Goal: Task Accomplishment & Management: Use online tool/utility

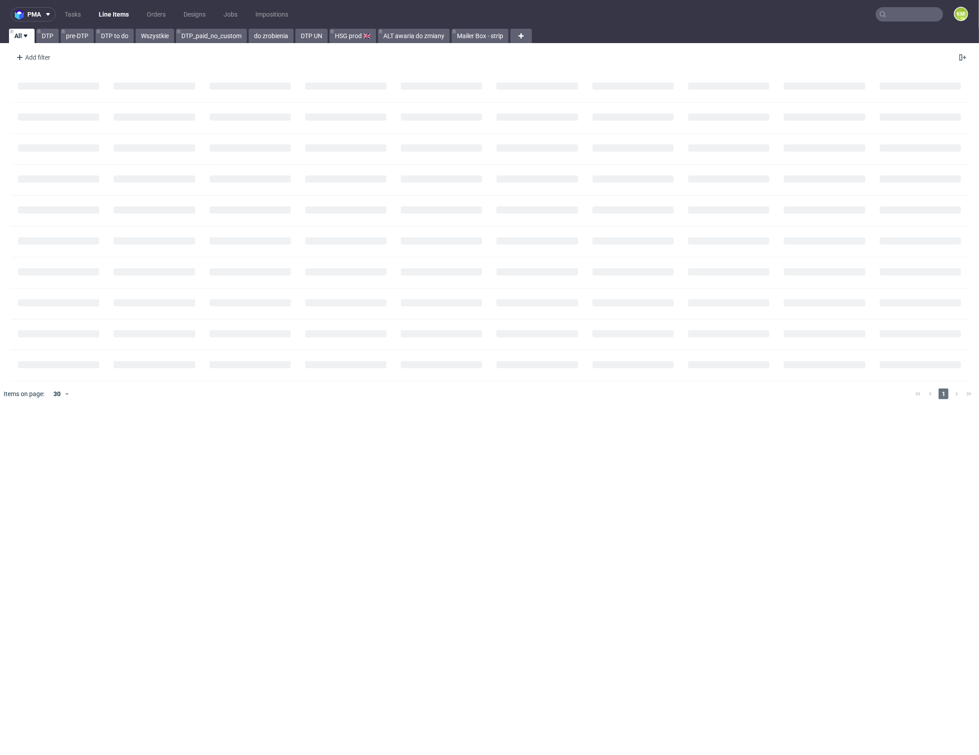
click at [908, 19] on input "text" at bounding box center [909, 14] width 67 height 14
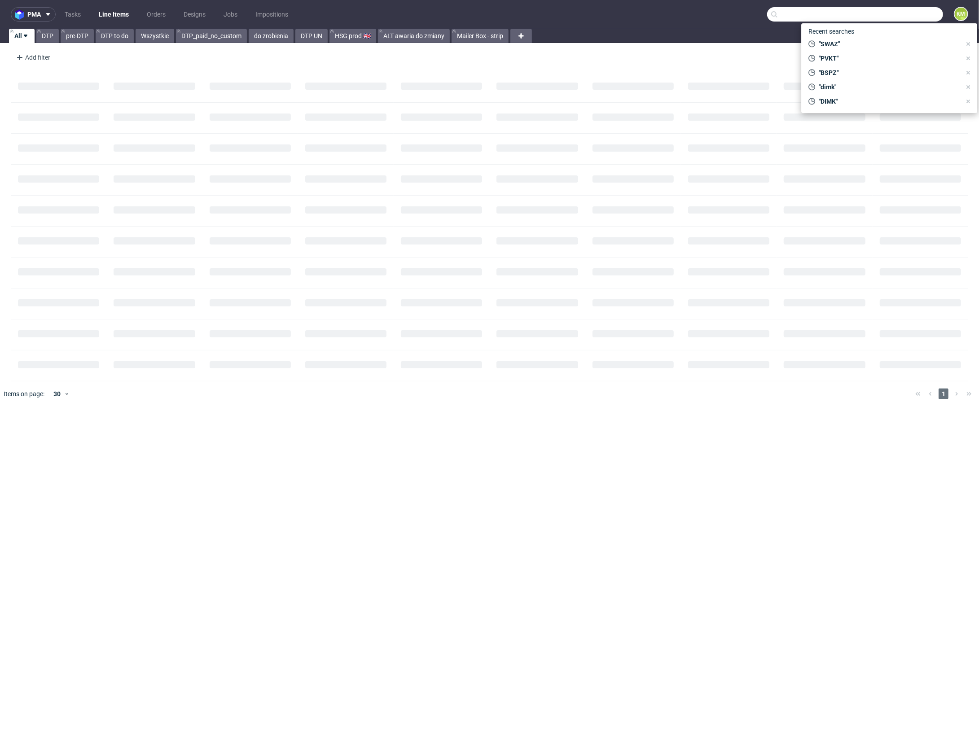
paste input "QNRI"
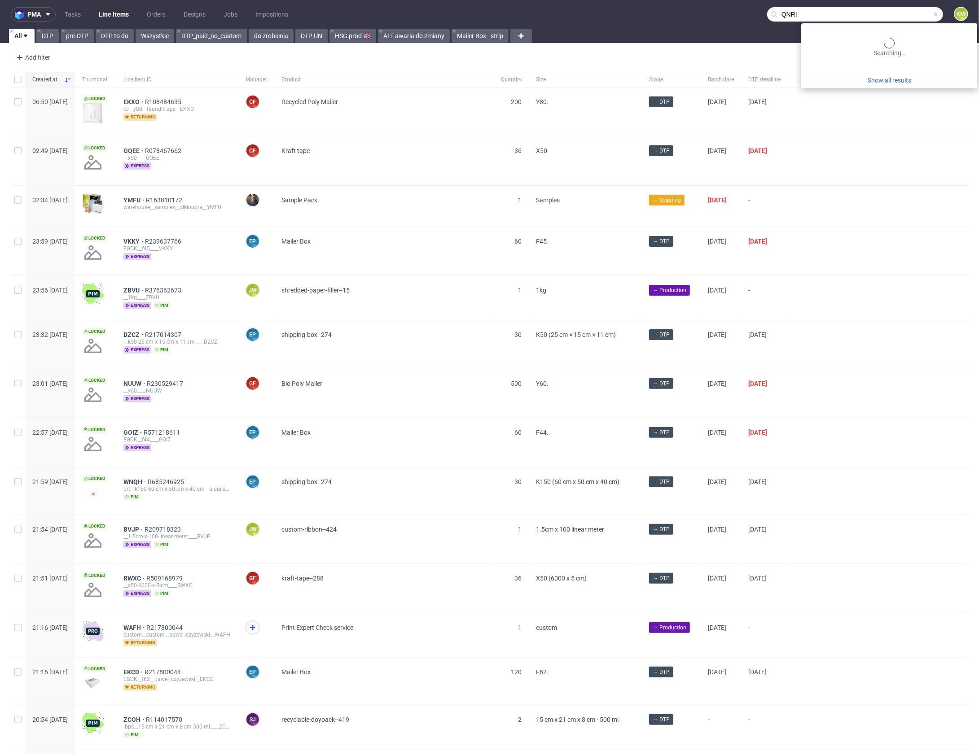
type input "QNRI"
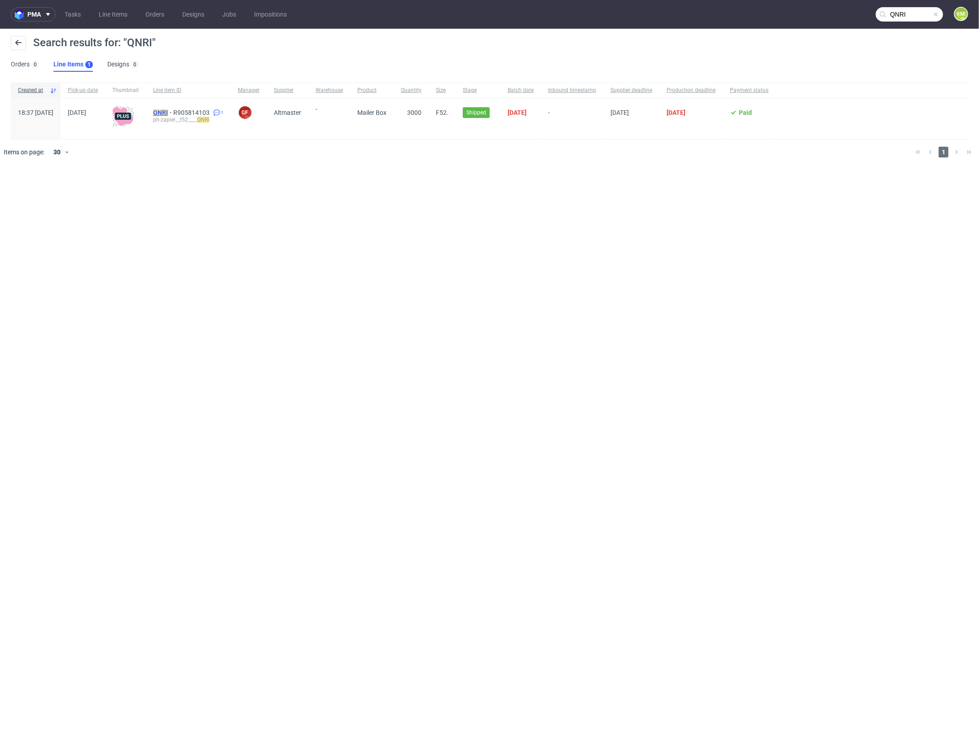
click at [168, 110] on mark "QNRI" at bounding box center [160, 112] width 15 height 7
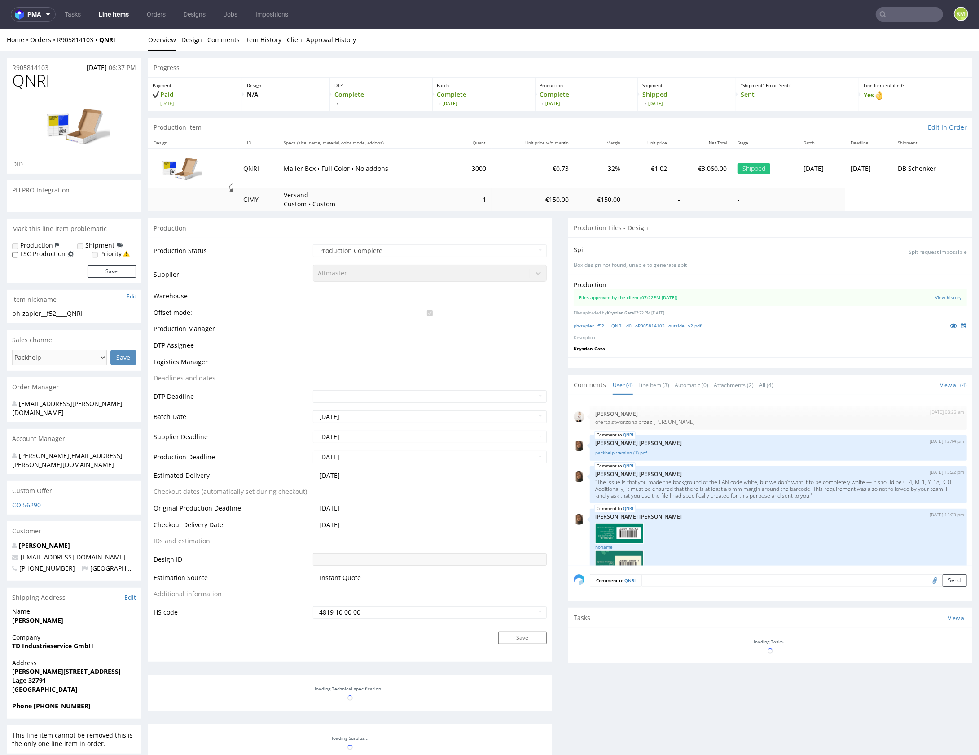
scroll to position [28, 0]
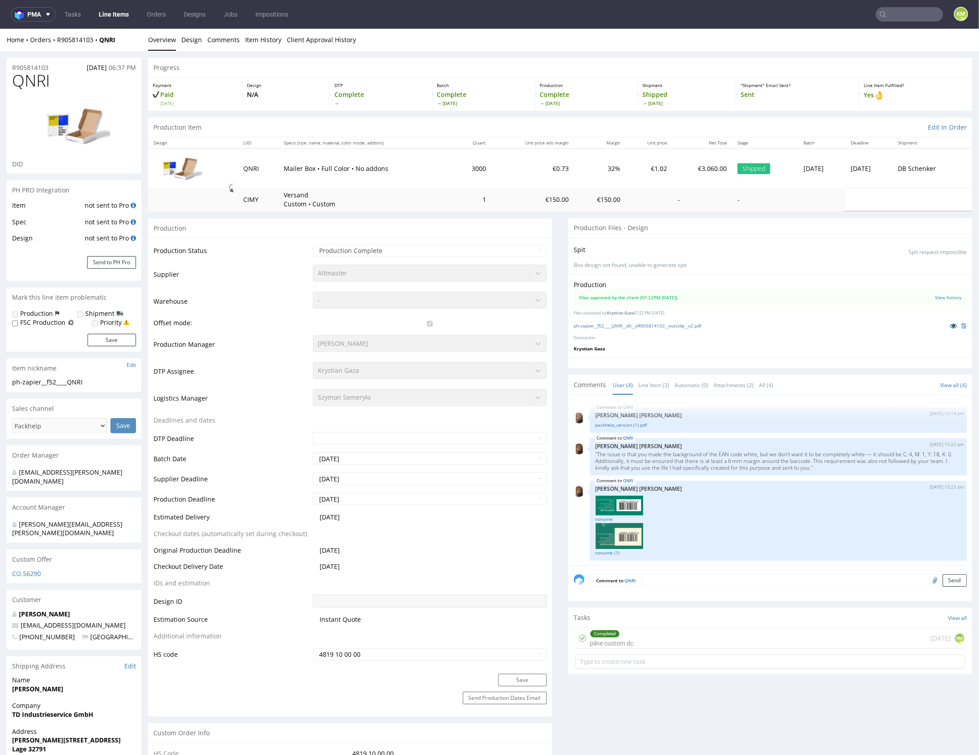
click at [950, 325] on icon at bounding box center [953, 325] width 7 height 6
click at [893, 15] on input "text" at bounding box center [909, 14] width 67 height 14
type input "CKXW"
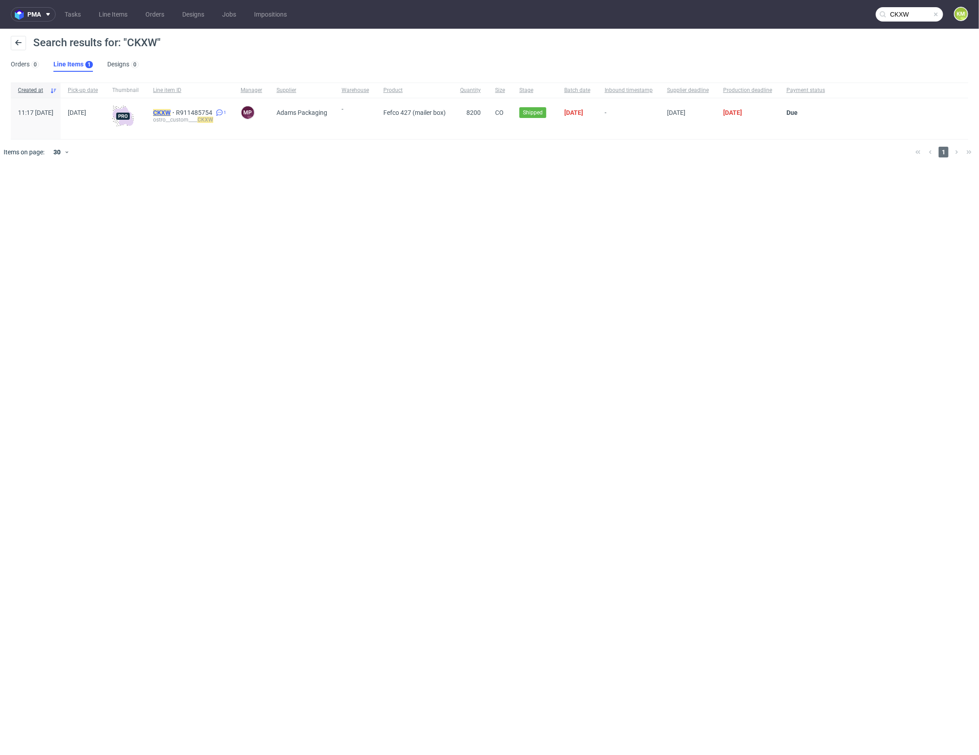
click at [171, 111] on mark "CKXW" at bounding box center [162, 112] width 18 height 7
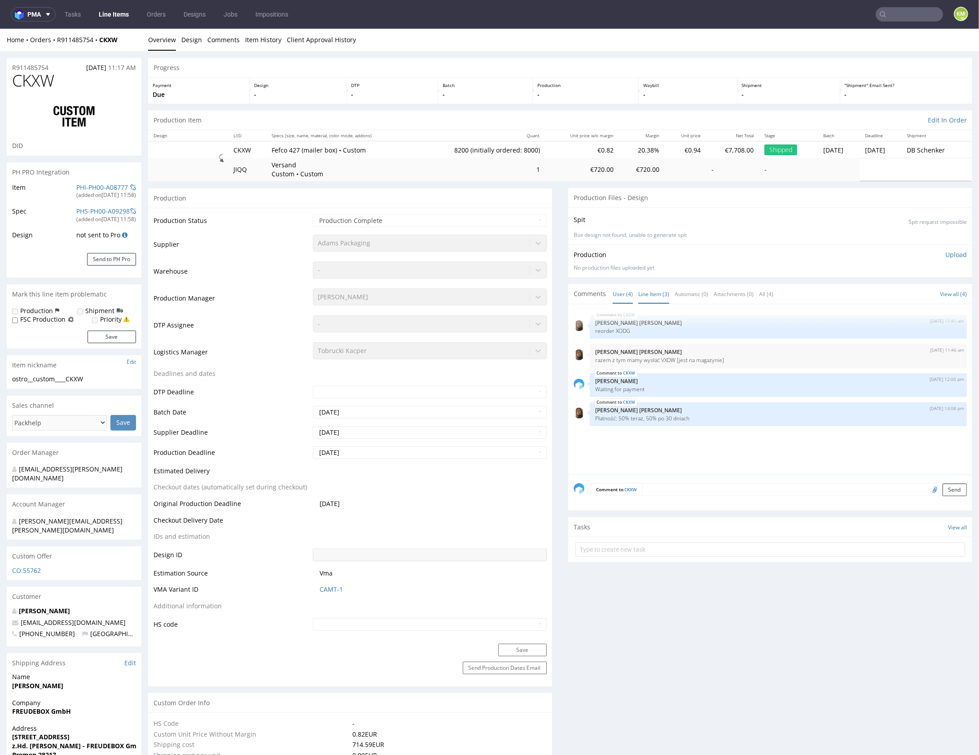
click at [663, 290] on link "Line Item (3)" at bounding box center [653, 293] width 31 height 19
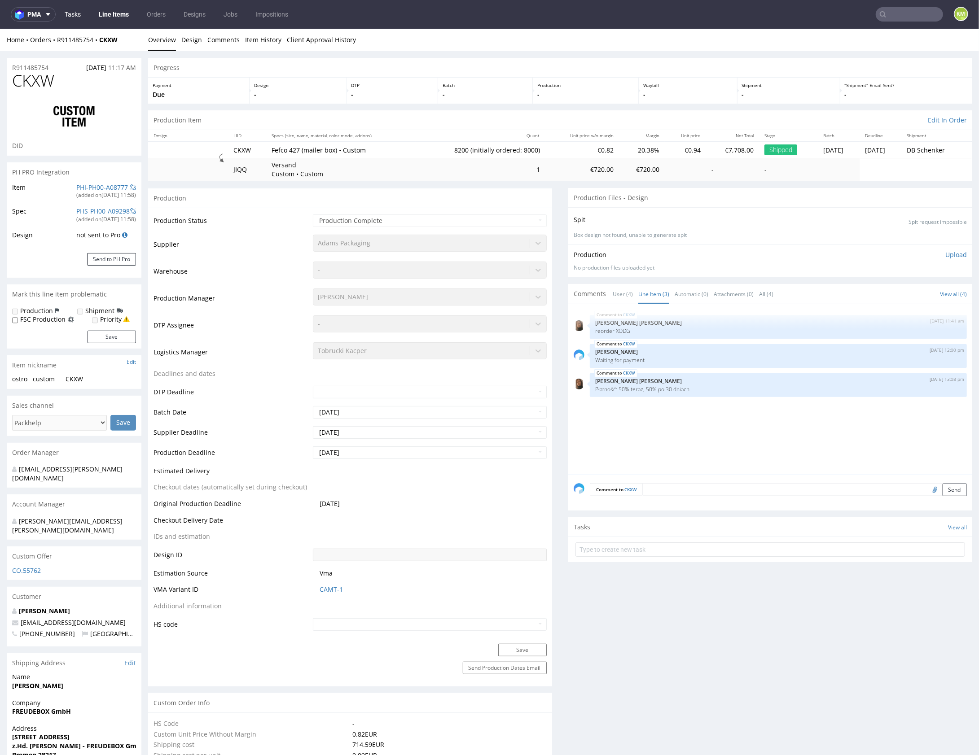
click at [76, 12] on link "Tasks" at bounding box center [72, 14] width 27 height 14
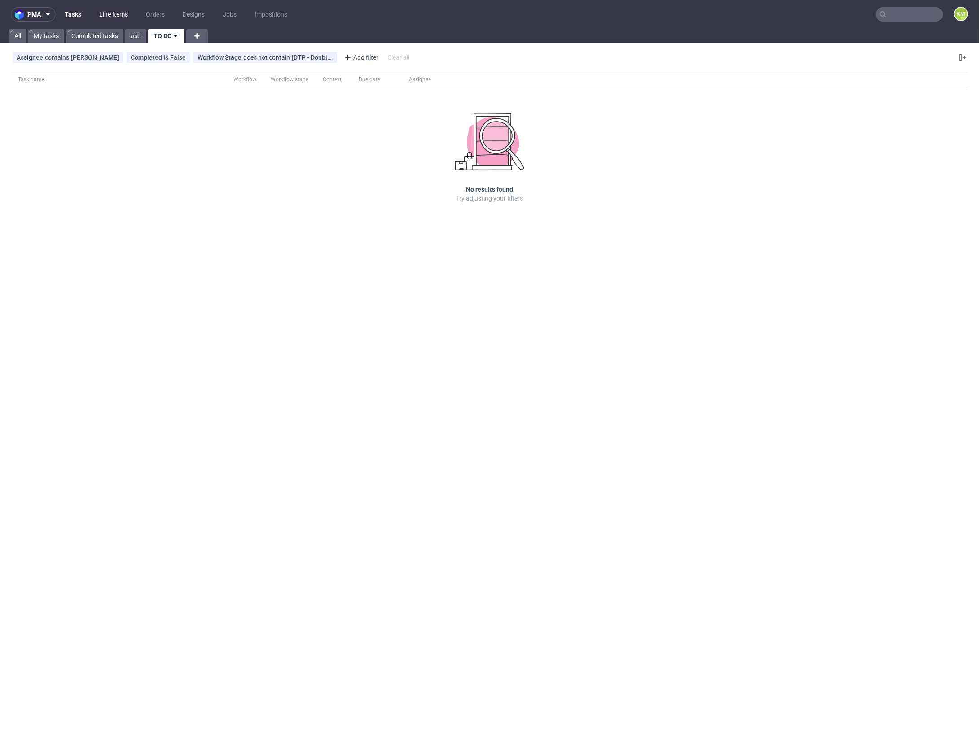
click at [109, 15] on link "Line Items" at bounding box center [113, 14] width 39 height 14
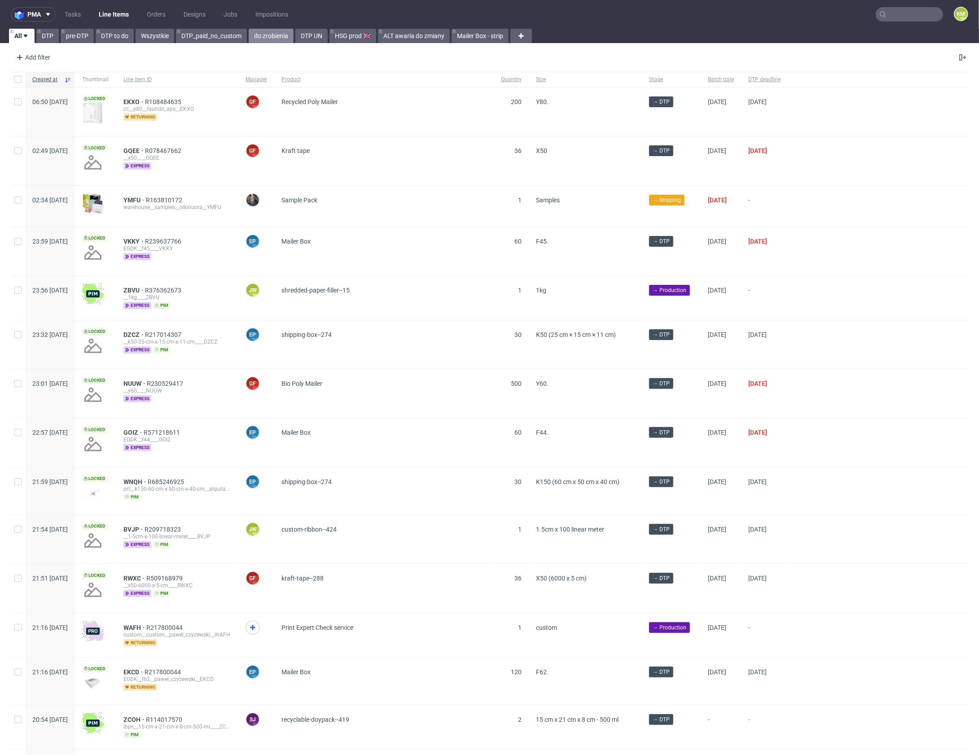
click at [255, 36] on link "do zrobienia" at bounding box center [271, 36] width 45 height 14
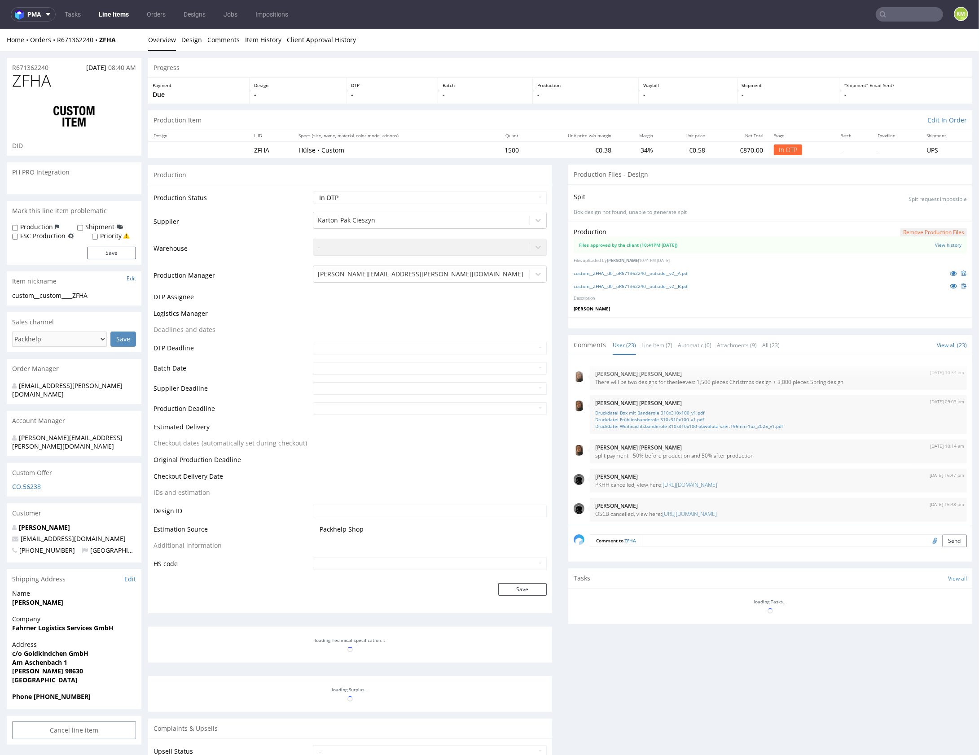
scroll to position [582, 0]
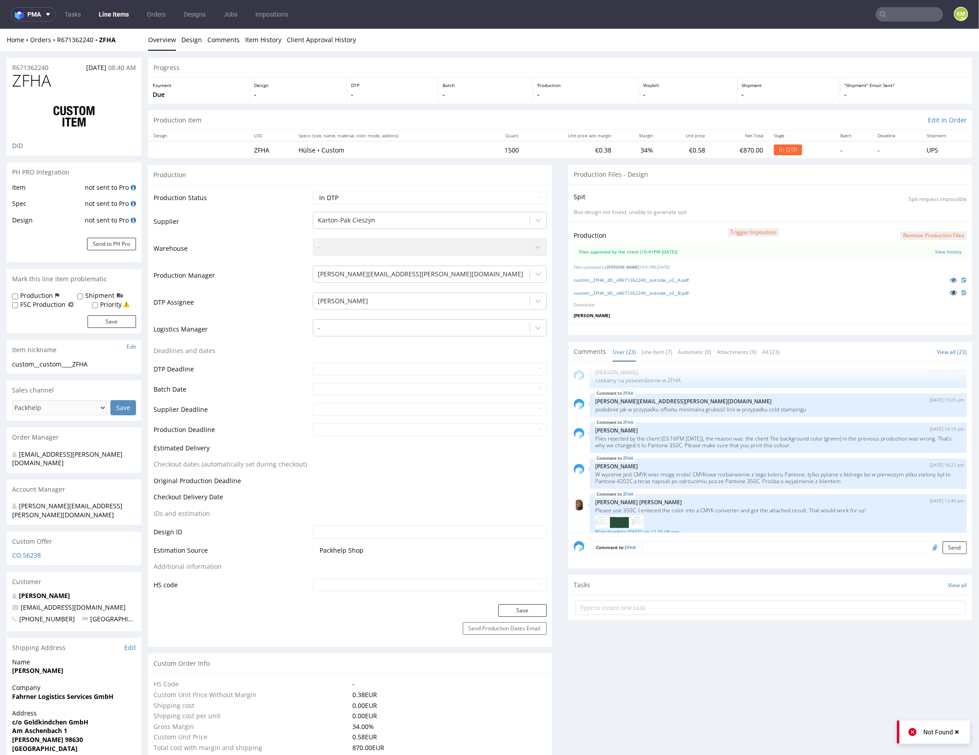
click at [950, 292] on icon at bounding box center [953, 292] width 7 height 6
click at [950, 277] on icon at bounding box center [953, 279] width 7 height 6
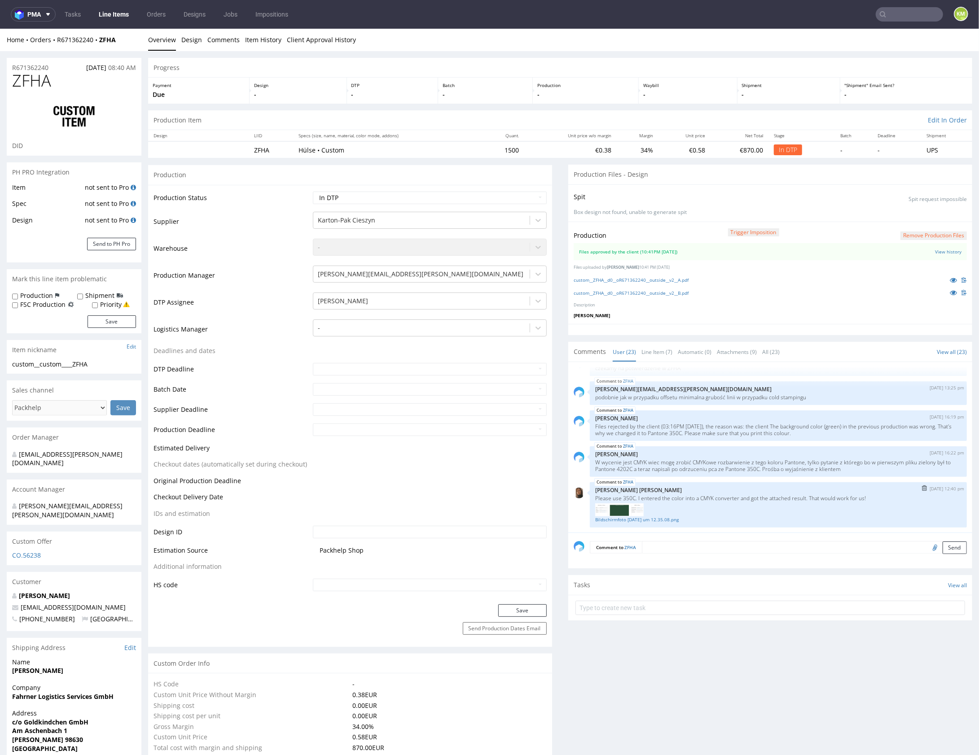
click at [735, 489] on p "[PERSON_NAME] [PERSON_NAME]" at bounding box center [778, 490] width 366 height 7
click at [715, 544] on textarea at bounding box center [804, 547] width 325 height 13
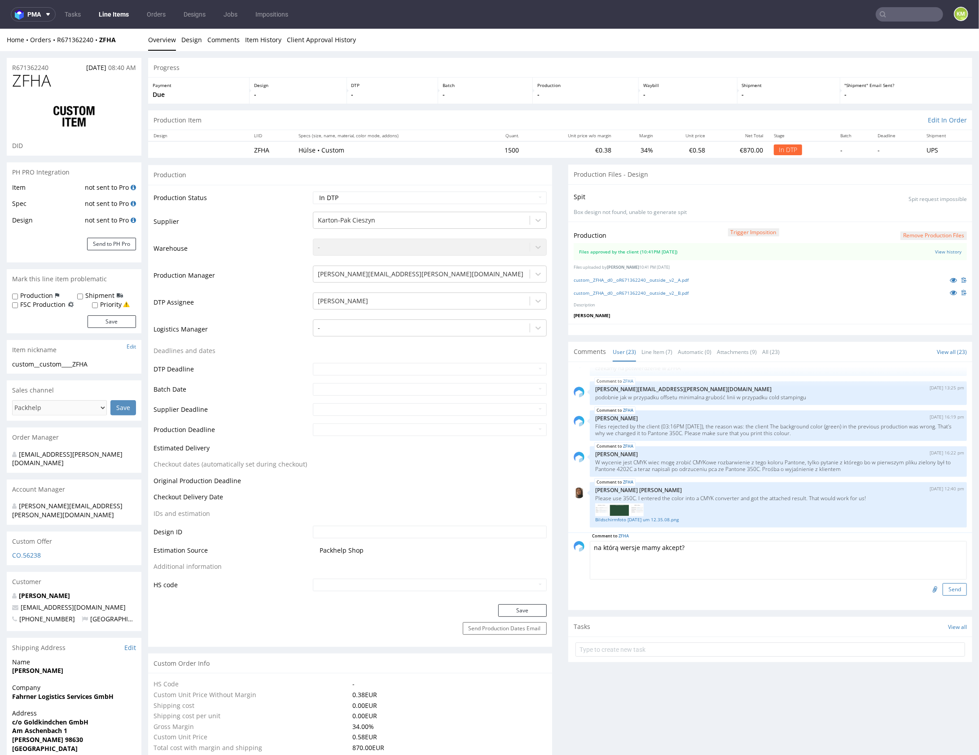
type textarea "na którą wersje mamy akcept?"
click at [943, 588] on button "Send" at bounding box center [955, 589] width 24 height 13
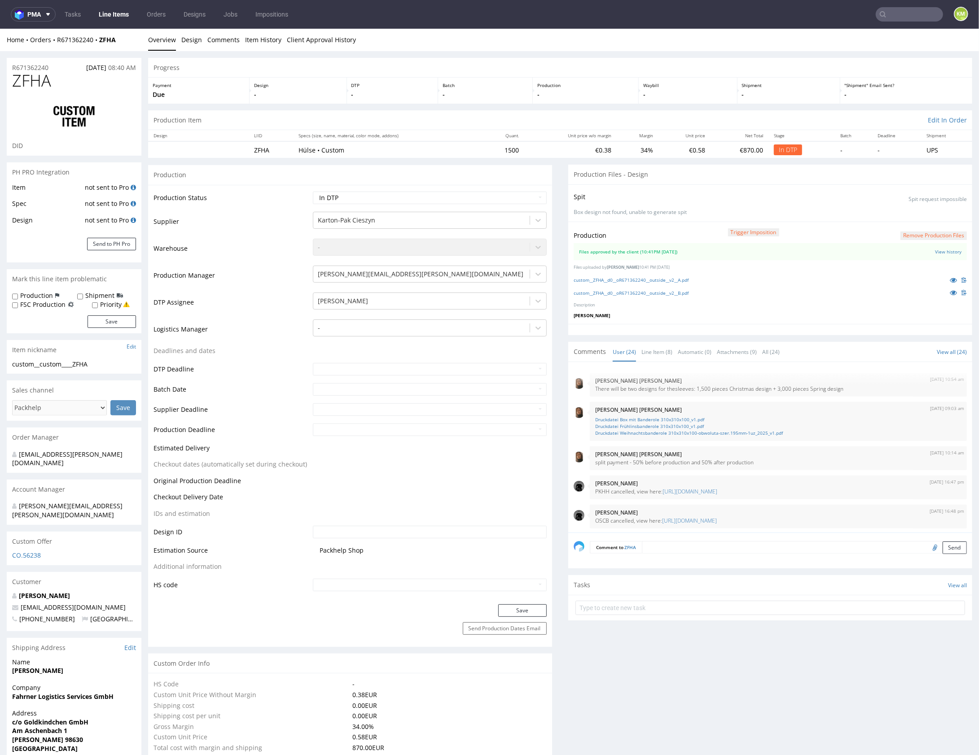
scroll to position [623, 0]
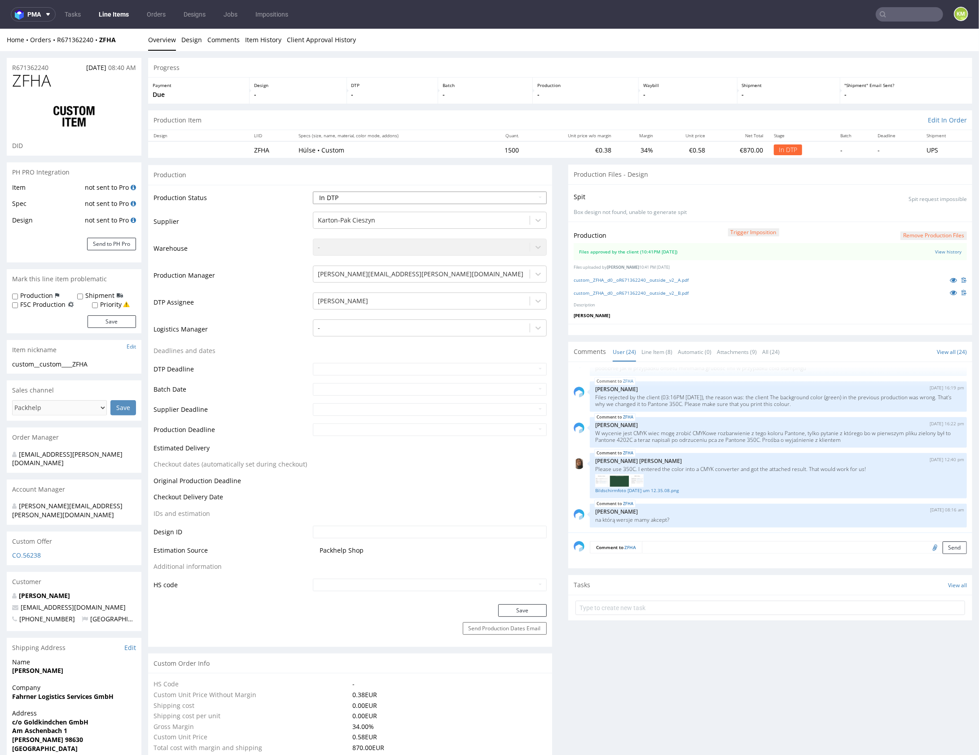
click at [442, 191] on select "Waiting for Artwork Waiting for Diecut Waiting for Mockup Waiting for DTP Waiti…" at bounding box center [429, 197] width 233 height 13
select select "dtp_issue"
click at [313, 191] on select "Waiting for Artwork Waiting for Diecut Waiting for Mockup Waiting for DTP Waiti…" at bounding box center [429, 197] width 233 height 13
click at [512, 609] on button "Save" at bounding box center [522, 610] width 48 height 13
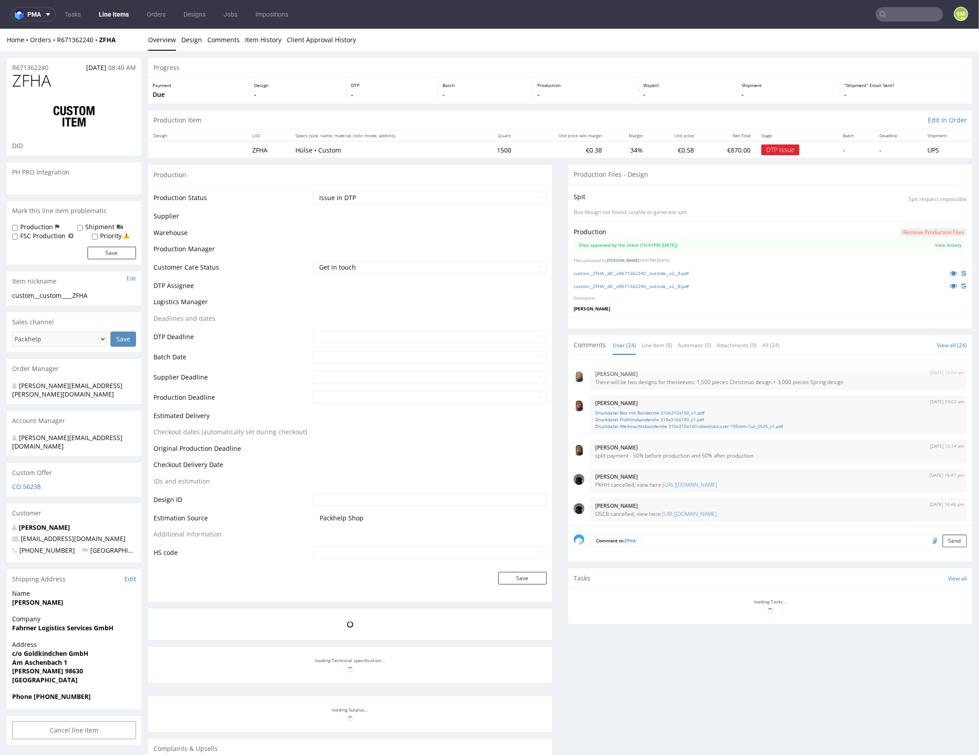
scroll to position [623, 0]
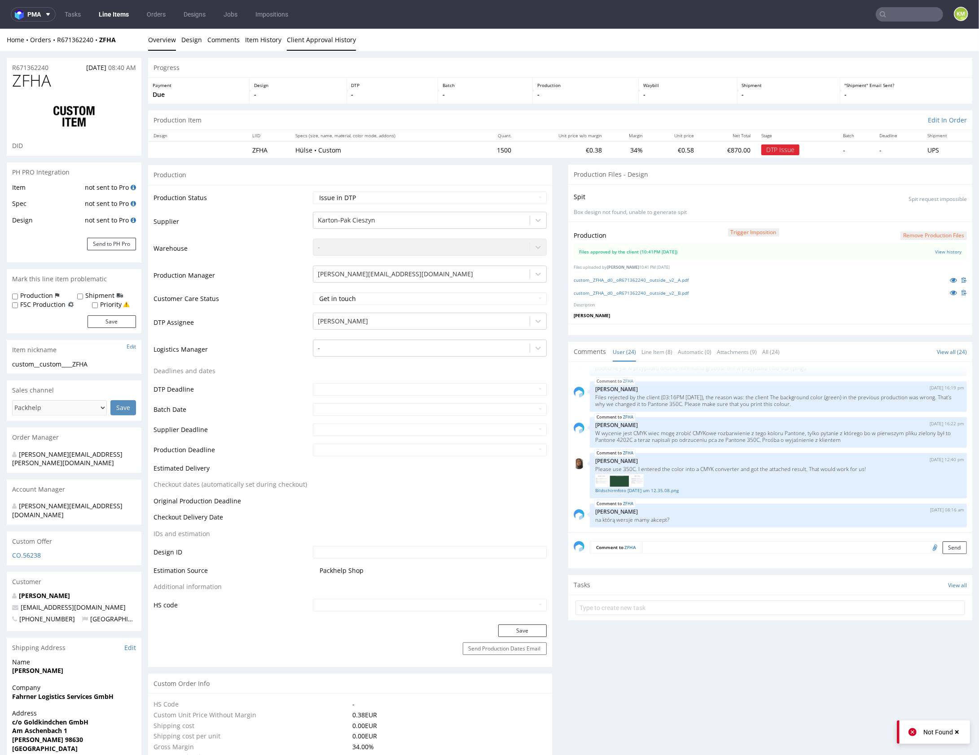
click at [319, 46] on link "Client Approval History" at bounding box center [321, 39] width 69 height 22
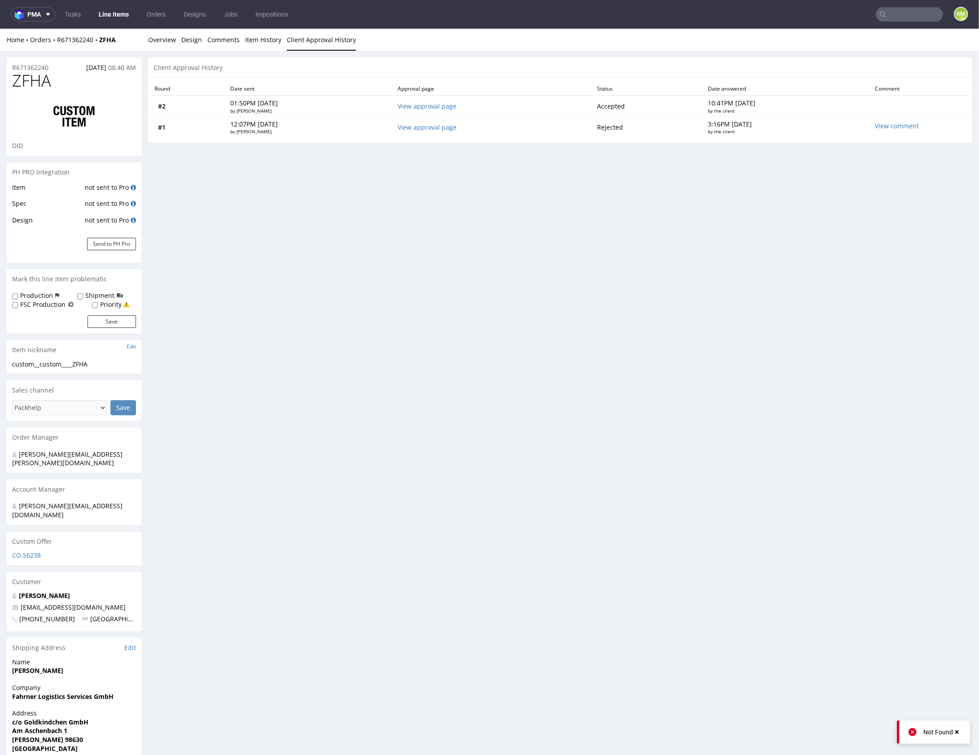
click at [319, 42] on link "Client Approval History" at bounding box center [321, 39] width 69 height 22
click at [446, 106] on link "View approval page" at bounding box center [427, 105] width 59 height 9
click at [180, 38] on li "Overview" at bounding box center [164, 39] width 33 height 9
click at [167, 39] on link "Overview" at bounding box center [162, 39] width 28 height 22
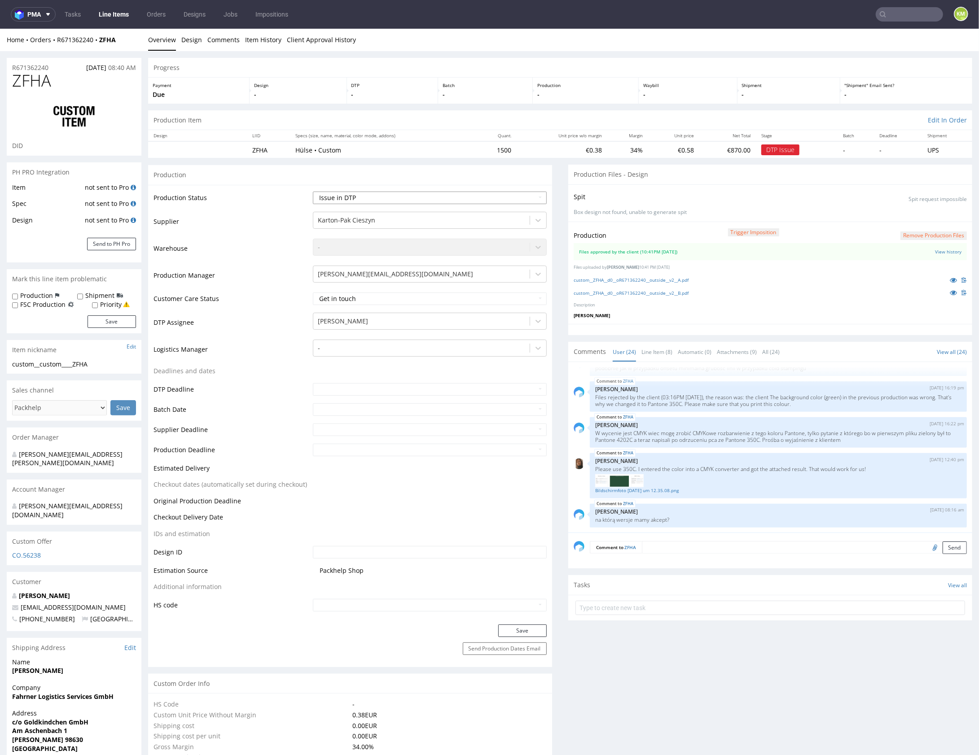
click at [453, 195] on select "Waiting for Artwork Waiting for Diecut Waiting for Mockup Waiting for DTP Waiti…" at bounding box center [429, 197] width 233 height 13
select select "dtp_in_process"
click at [313, 191] on select "Waiting for Artwork Waiting for Diecut Waiting for Mockup Waiting for DTP Waiti…" at bounding box center [429, 197] width 233 height 13
click at [531, 630] on button "Save" at bounding box center [522, 630] width 48 height 13
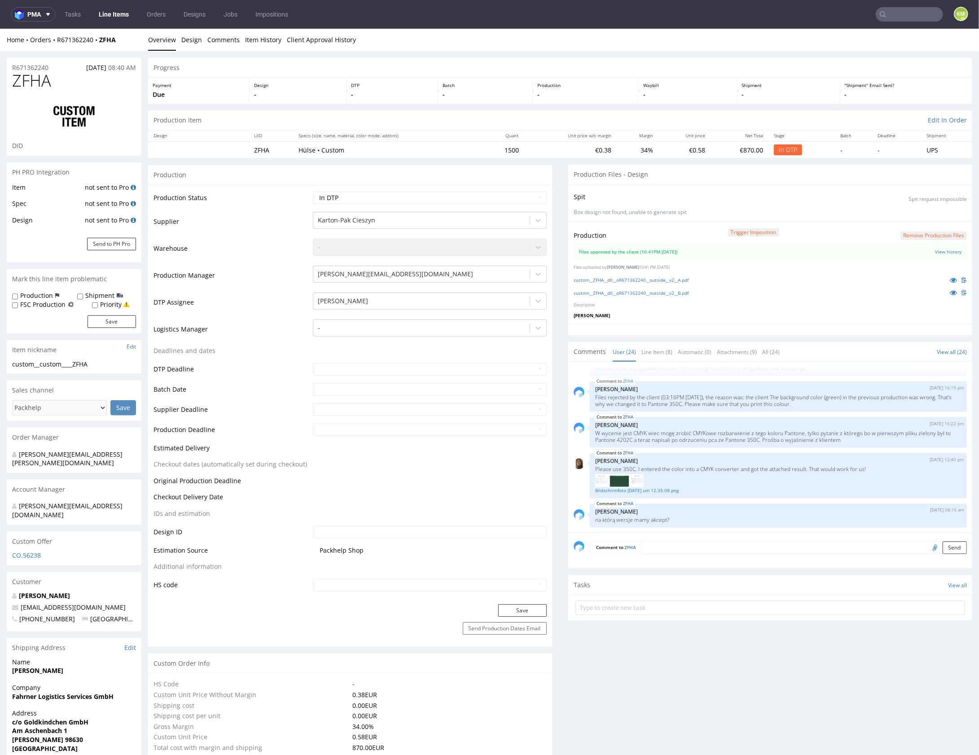
click at [934, 232] on button "Remove production files" at bounding box center [933, 235] width 66 height 9
click at [905, 215] on icon at bounding box center [904, 214] width 5 height 6
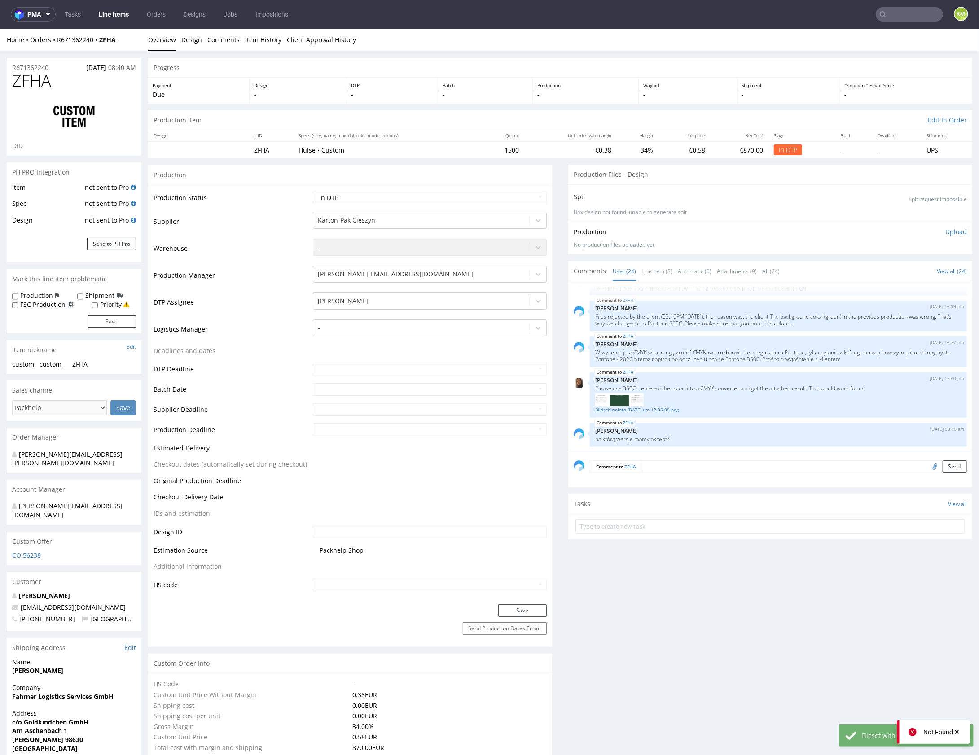
drag, startPoint x: 946, startPoint y: 229, endPoint x: 912, endPoint y: 236, distance: 34.8
click at [946, 229] on p "Upload" at bounding box center [956, 231] width 22 height 9
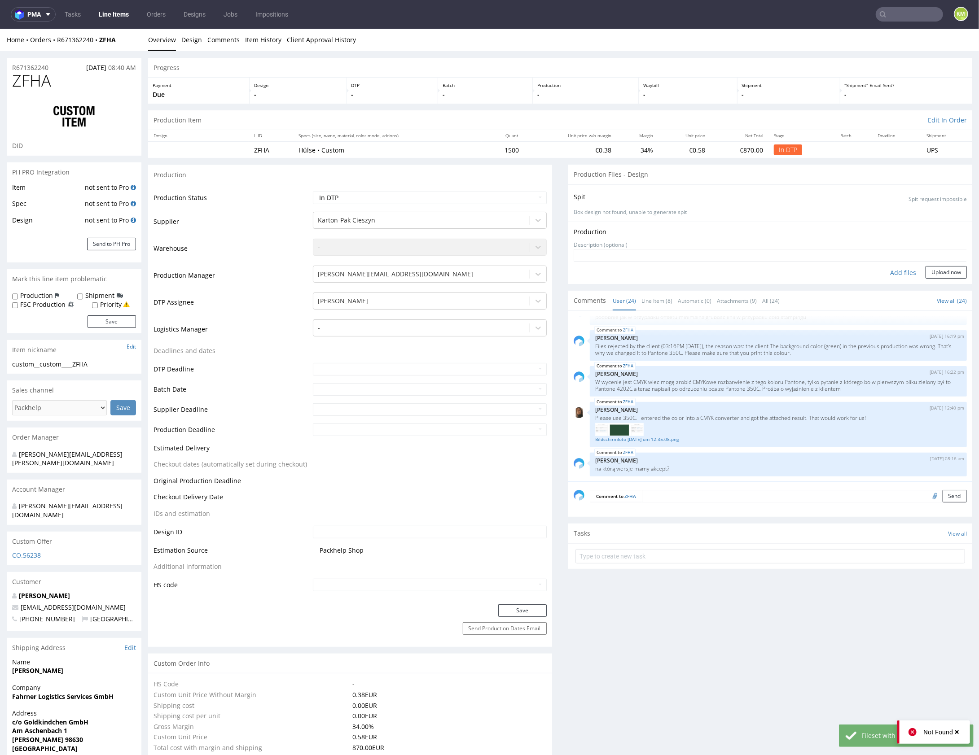
click at [890, 271] on div "Add files" at bounding box center [903, 272] width 45 height 13
type input "C:\fakepath\custom__ZFHA__d0__oR671362240__outside__v2__B.pdf"
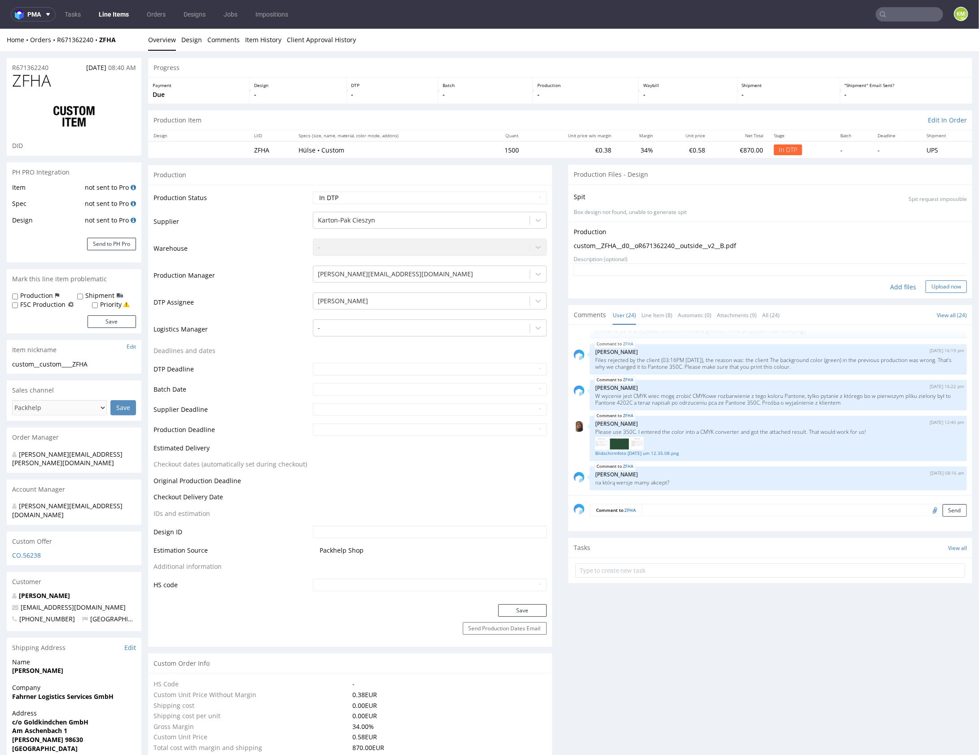
click at [939, 288] on button "Upload now" at bounding box center [945, 286] width 41 height 13
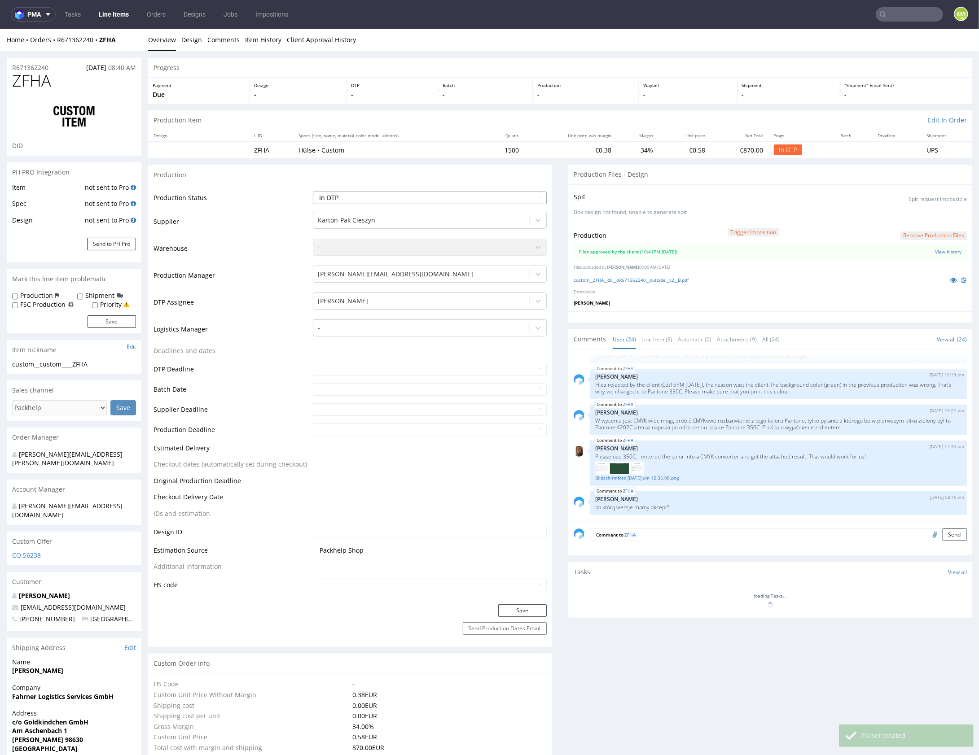
click at [491, 196] on select "Waiting for Artwork Waiting for Diecut Waiting for Mockup Waiting for DTP Waiti…" at bounding box center [429, 197] width 233 height 13
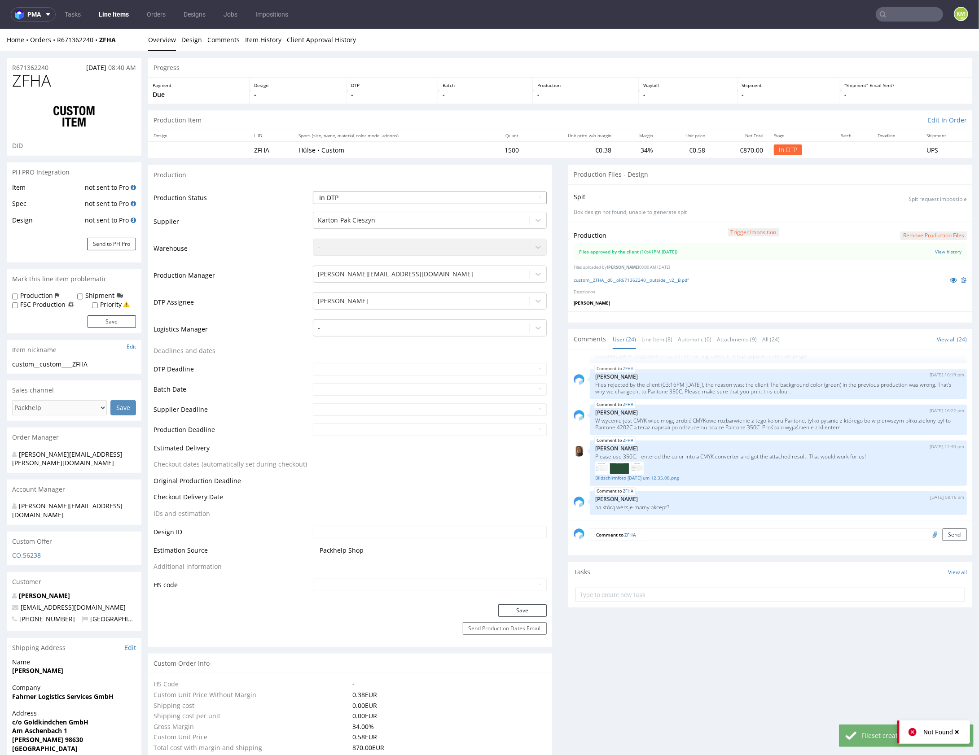
select select "dtp_waiting_for_double_check"
click at [313, 191] on select "Waiting for Artwork Waiting for Diecut Waiting for Mockup Waiting for DTP Waiti…" at bounding box center [429, 197] width 233 height 13
click at [536, 607] on button "Save" at bounding box center [522, 610] width 48 height 13
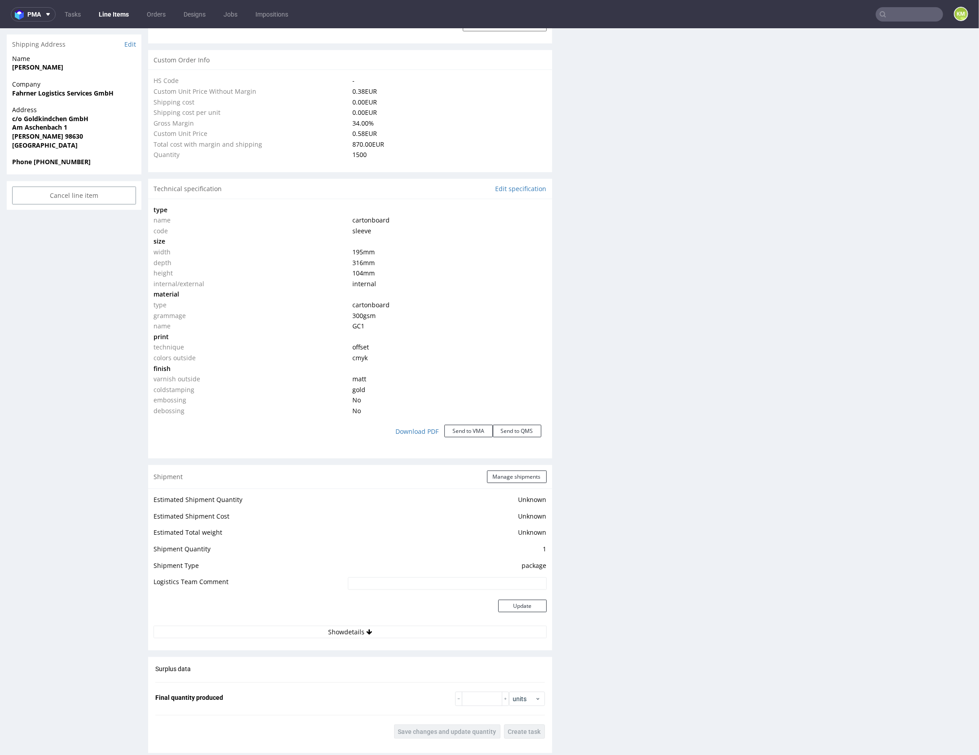
scroll to position [0, 0]
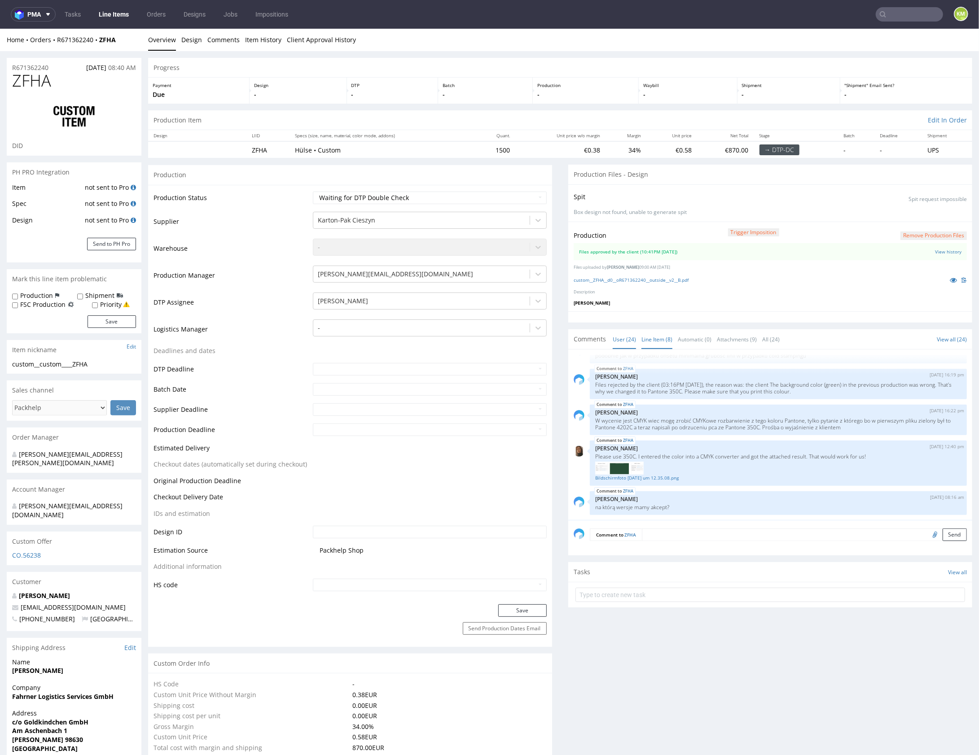
click at [662, 340] on link "Line Item (8)" at bounding box center [656, 338] width 31 height 19
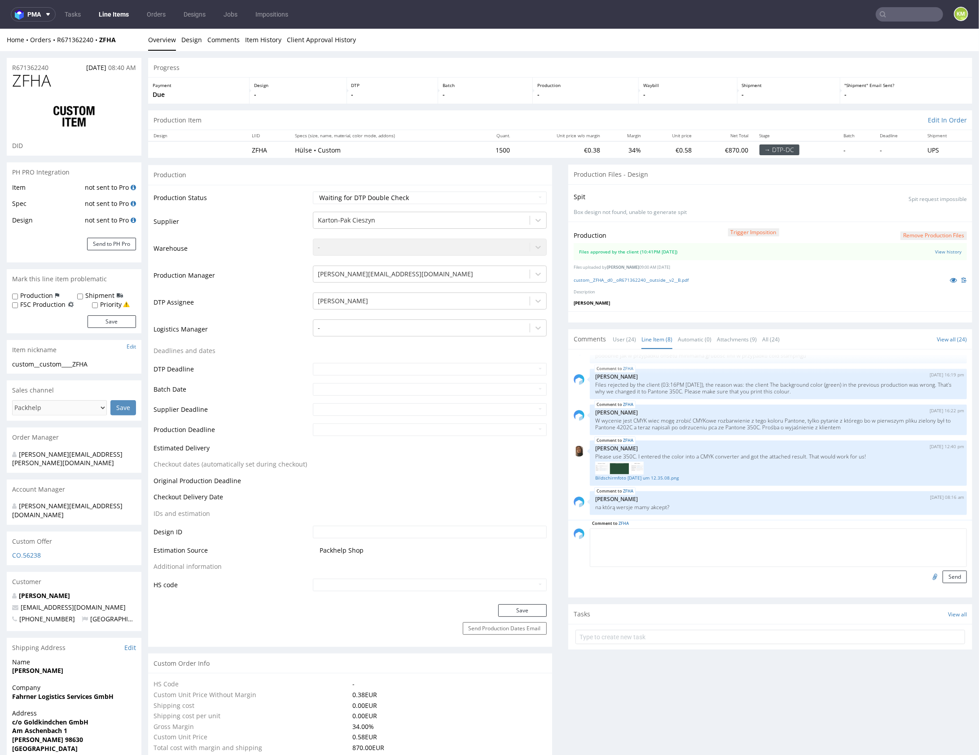
click at [691, 533] on textarea at bounding box center [778, 547] width 377 height 39
type textarea "akcept na 2 wesje czyli B"
click at [949, 573] on button "Send" at bounding box center [955, 576] width 24 height 13
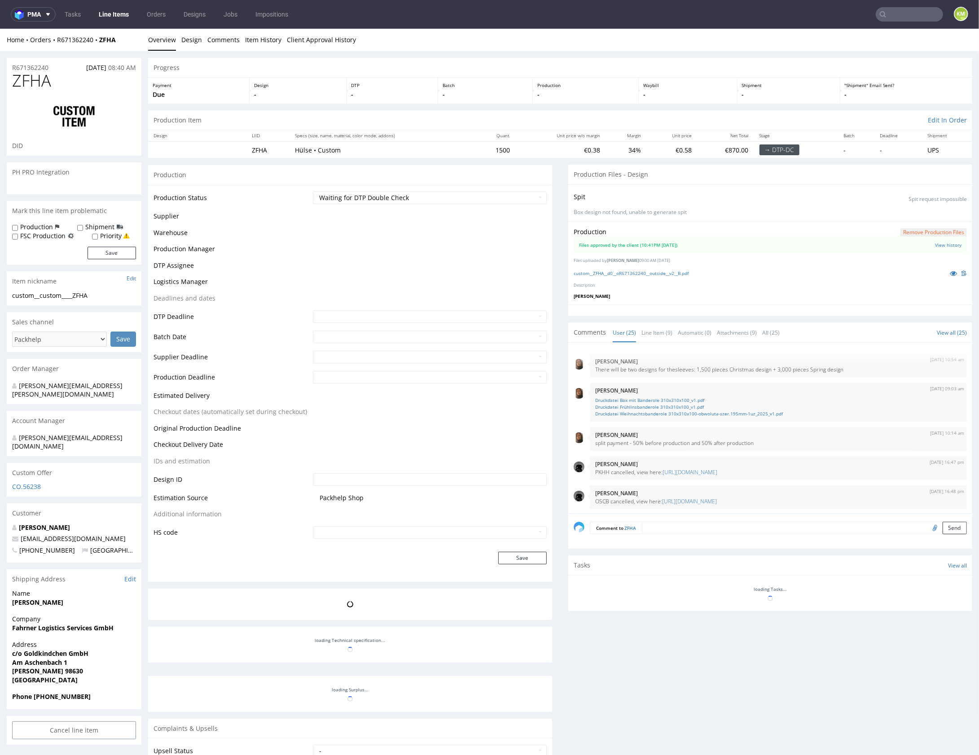
scroll to position [652, 0]
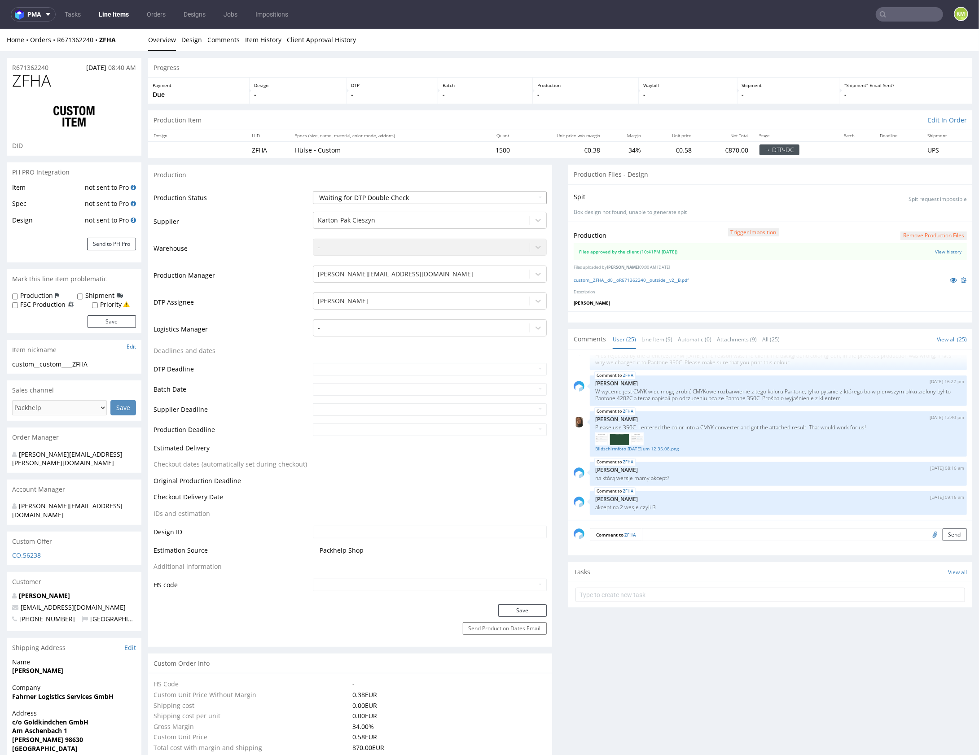
click at [510, 193] on select "Waiting for Artwork Waiting for Diecut Waiting for Mockup Waiting for DTP Waiti…" at bounding box center [429, 197] width 233 height 13
click at [695, 537] on textarea at bounding box center [804, 534] width 325 height 13
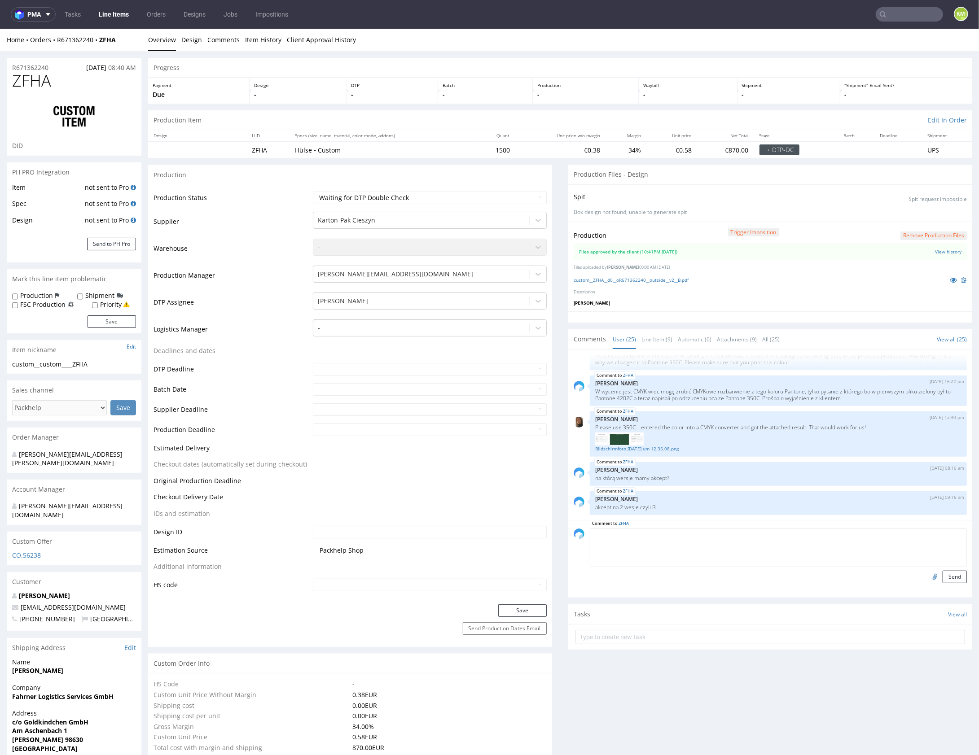
paste textarea "https://packhelp.slack.com/archives/C0101HZ89EW/p1755162008061369"
type textarea "https://packhelp.slack.com/archives/C0101HZ89EW/p1755162008061369"
click at [943, 575] on button "Send" at bounding box center [955, 576] width 24 height 13
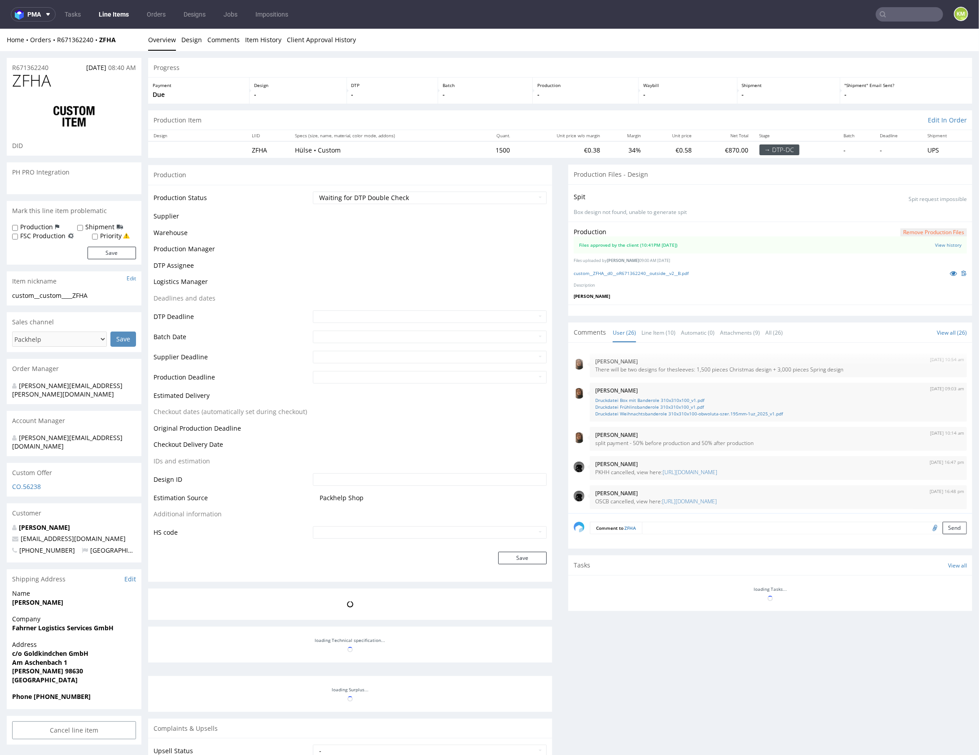
scroll to position [681, 0]
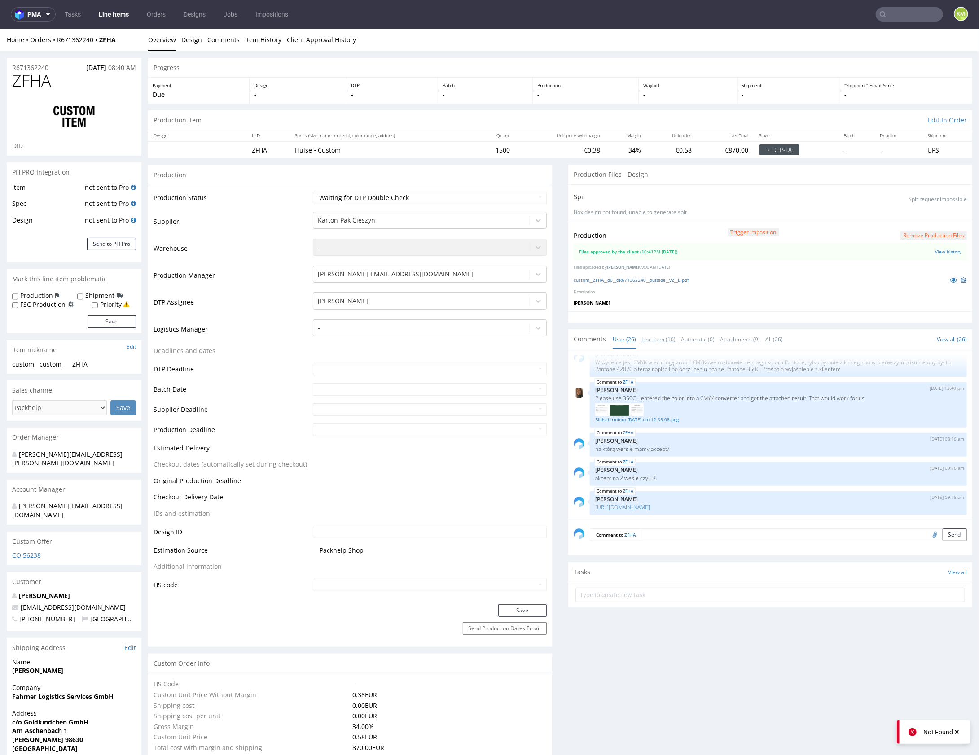
click at [660, 338] on link "Line Item (10)" at bounding box center [658, 338] width 34 height 19
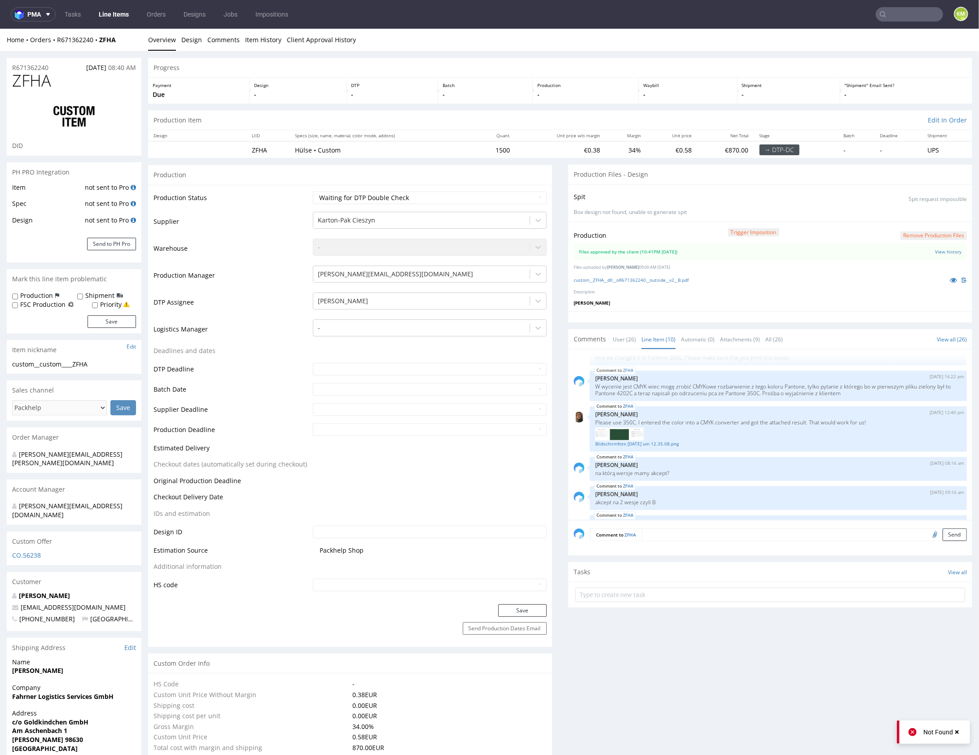
scroll to position [192, 0]
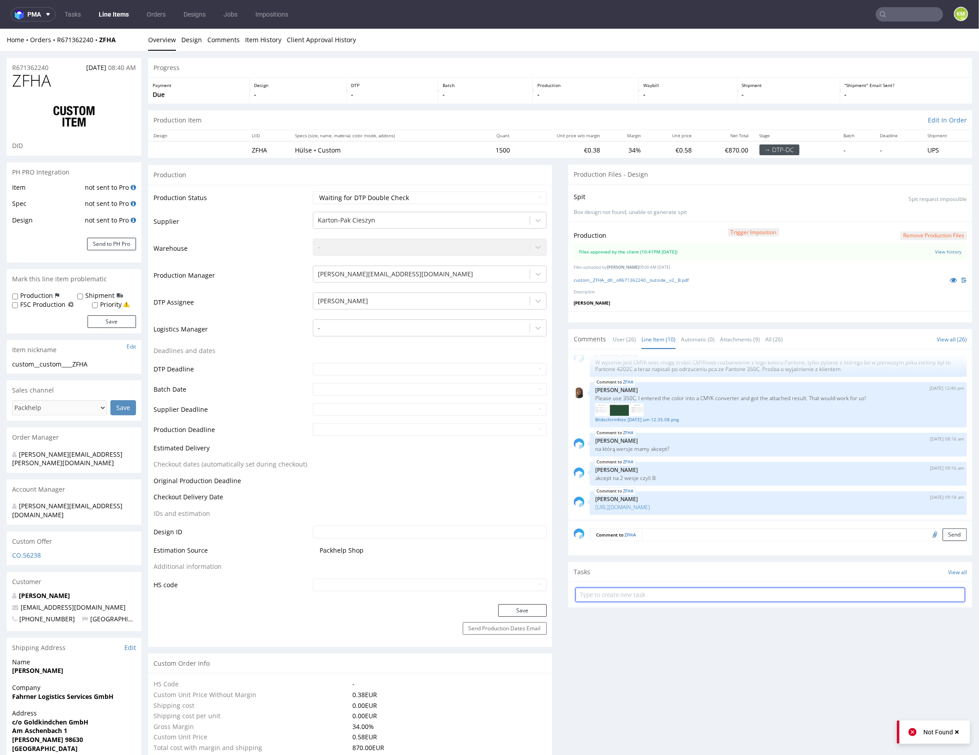
click at [663, 597] on input "text" at bounding box center [770, 595] width 390 height 14
type input "dch 1/2"
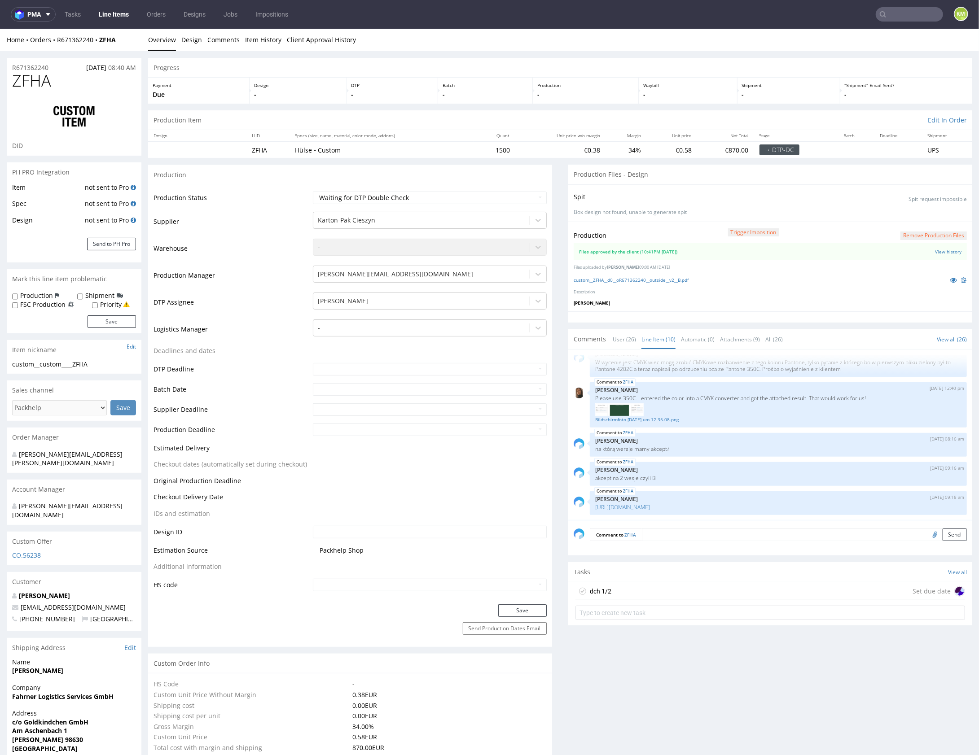
click at [656, 590] on div "dch 1/2 Set due date" at bounding box center [770, 591] width 390 height 18
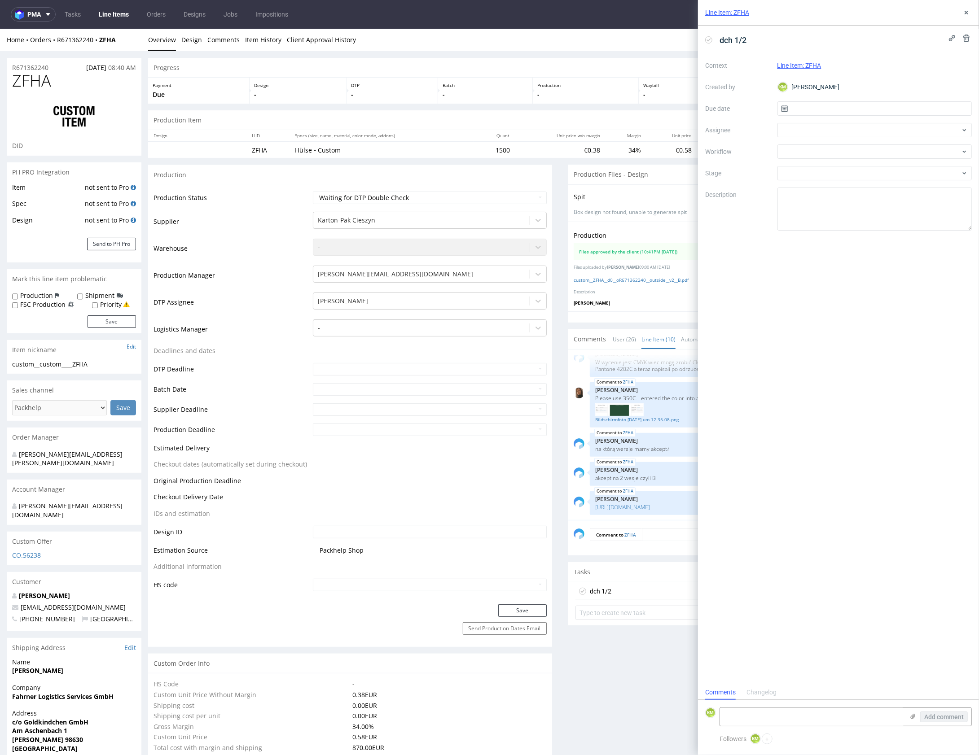
scroll to position [7, 0]
click at [849, 106] on input "text" at bounding box center [874, 108] width 195 height 14
click at [901, 213] on span "22" at bounding box center [903, 210] width 7 height 9
type input "22/08/2025"
click at [828, 132] on div at bounding box center [874, 130] width 195 height 14
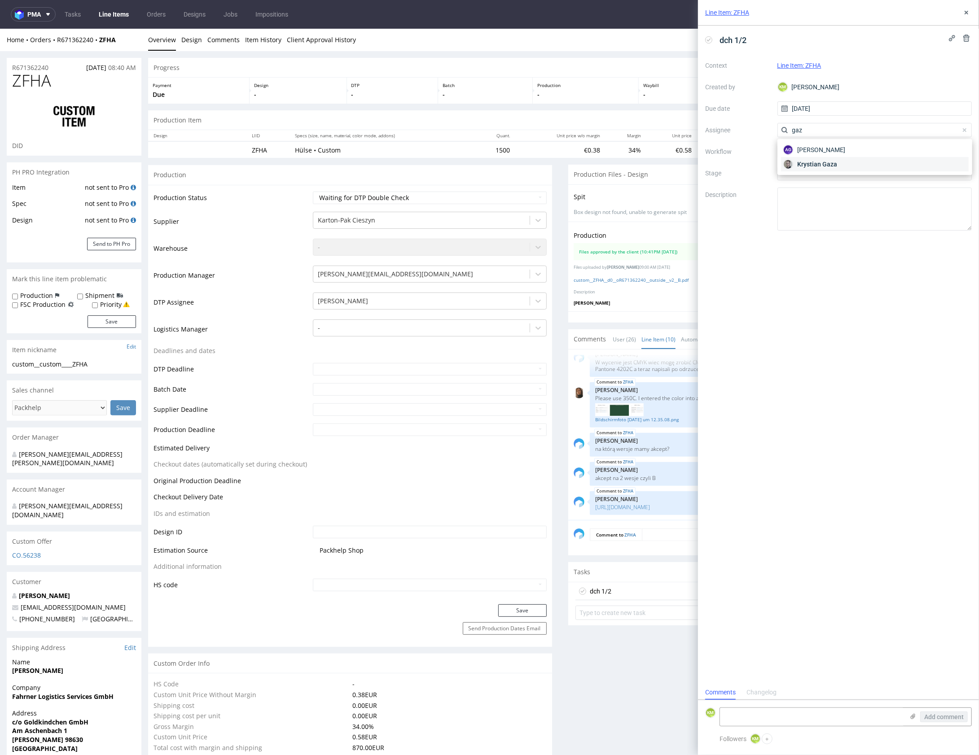
type input "gaz"
click at [823, 163] on span "Krystian Gaza" at bounding box center [817, 164] width 40 height 9
click at [816, 156] on div at bounding box center [874, 152] width 195 height 14
click at [831, 185] on div "DTP - Double Check" at bounding box center [875, 184] width 188 height 16
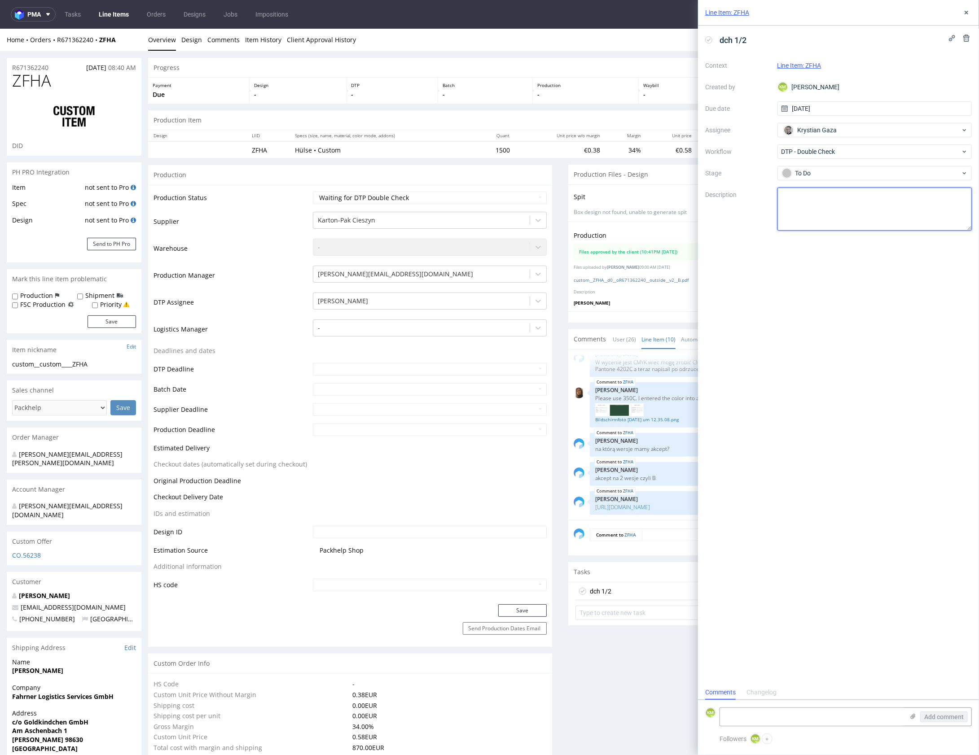
click at [832, 193] on textarea at bounding box center [874, 209] width 195 height 43
type textarea "pudełko sprawdzałeś ostatnio, wrzucam 2 sleevy po akcepcie"
click at [916, 285] on div "dch 1/2 Context Line Item: ZFHA Created by KM Karol Markowski Due date 22/08/20…" at bounding box center [838, 356] width 281 height 660
drag, startPoint x: 969, startPoint y: 12, endPoint x: 930, endPoint y: 18, distance: 39.9
click at [969, 12] on icon at bounding box center [966, 12] width 7 height 7
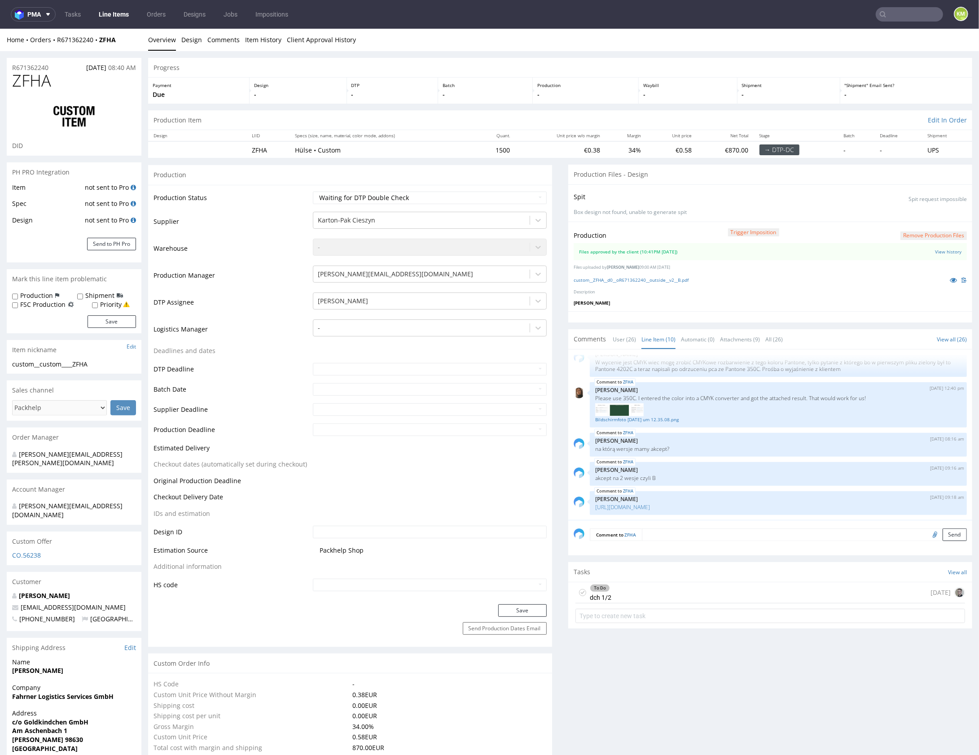
click at [706, 589] on div "To Do dch 1/2 today" at bounding box center [770, 592] width 390 height 21
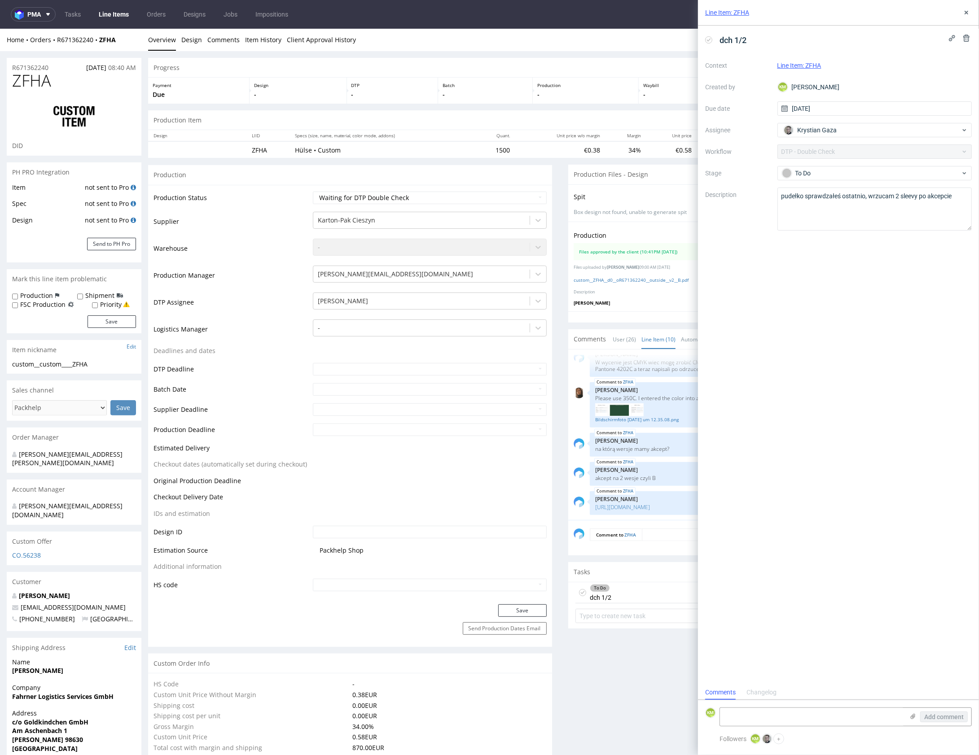
scroll to position [7, 0]
click at [962, 13] on button at bounding box center [966, 12] width 11 height 11
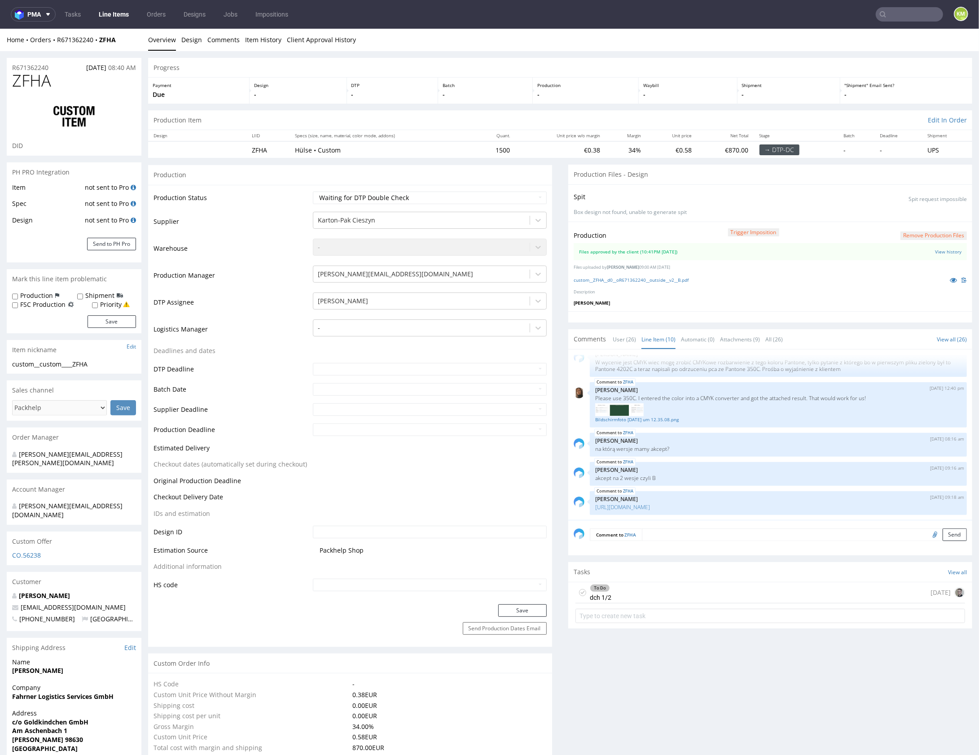
click at [654, 597] on div "To Do dch 1/2 today" at bounding box center [770, 592] width 390 height 21
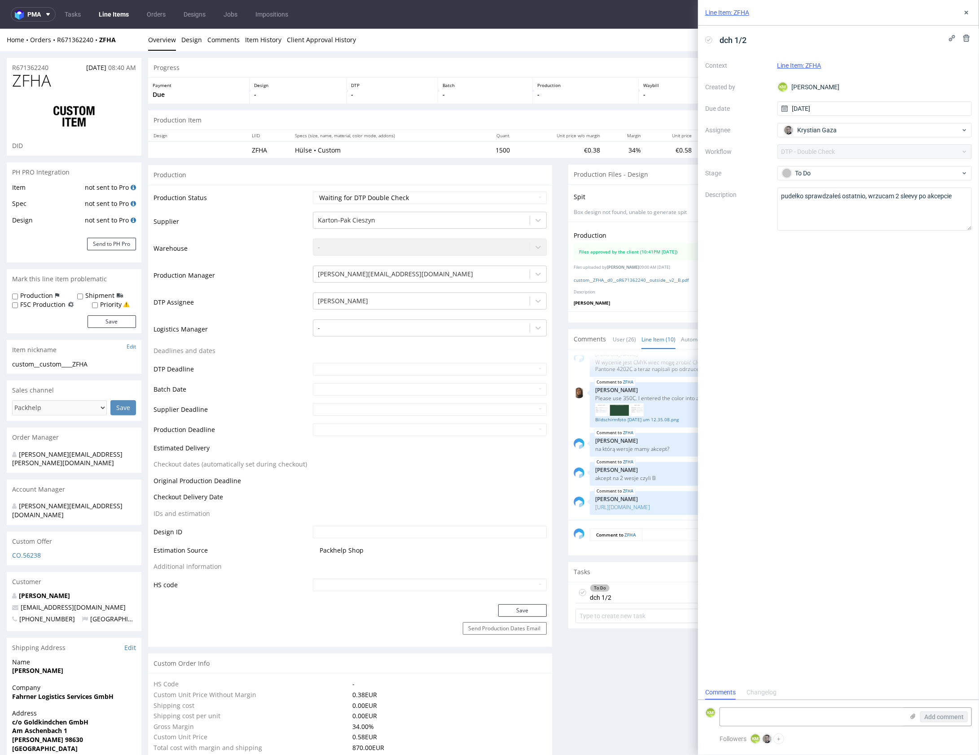
scroll to position [7, 0]
click at [970, 11] on button at bounding box center [966, 12] width 11 height 11
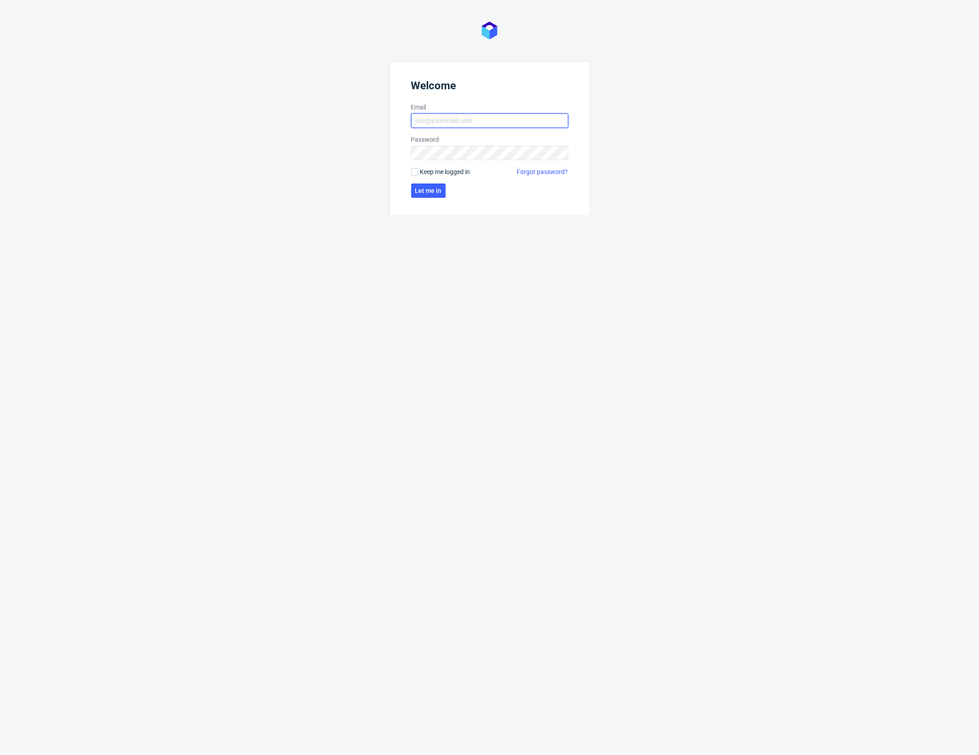
click at [443, 119] on input "Email" at bounding box center [489, 121] width 157 height 14
type input "[PERSON_NAME][EMAIL_ADDRESS][PERSON_NAME][DOMAIN_NAME]"
click at [431, 195] on button "Let me in" at bounding box center [428, 191] width 35 height 14
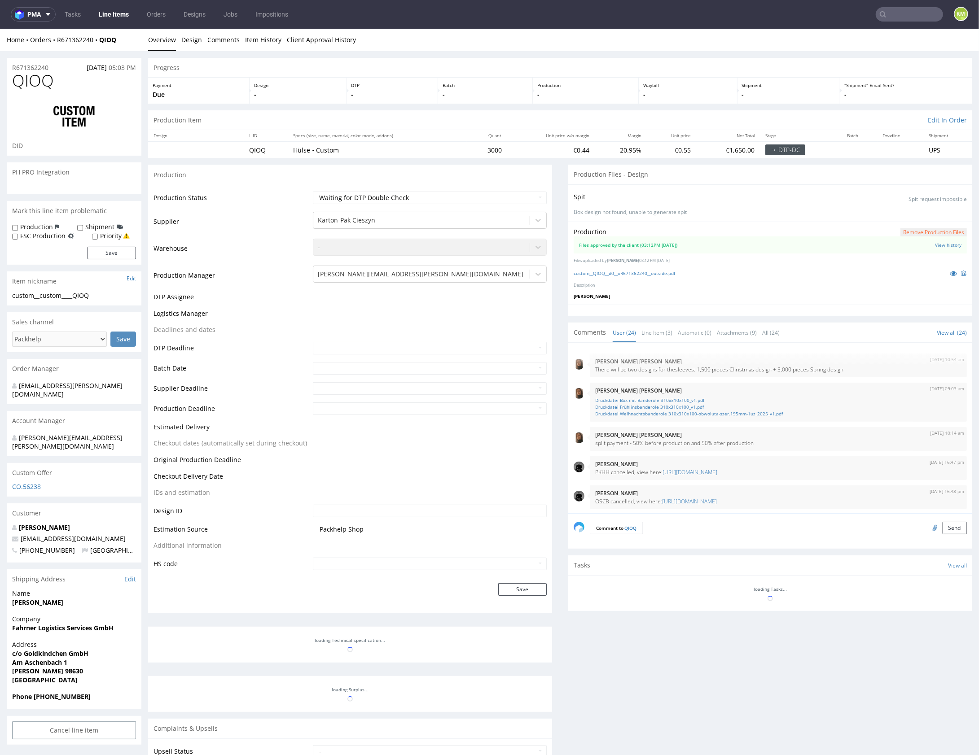
scroll to position [623, 0]
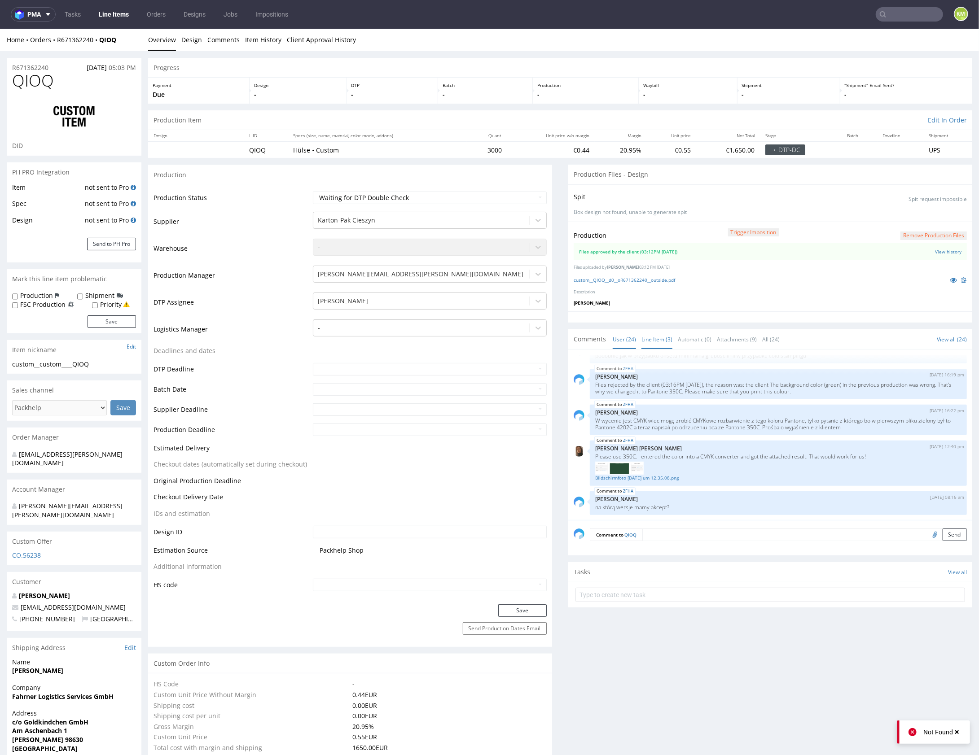
click at [658, 338] on link "Line Item (3)" at bounding box center [656, 338] width 31 height 19
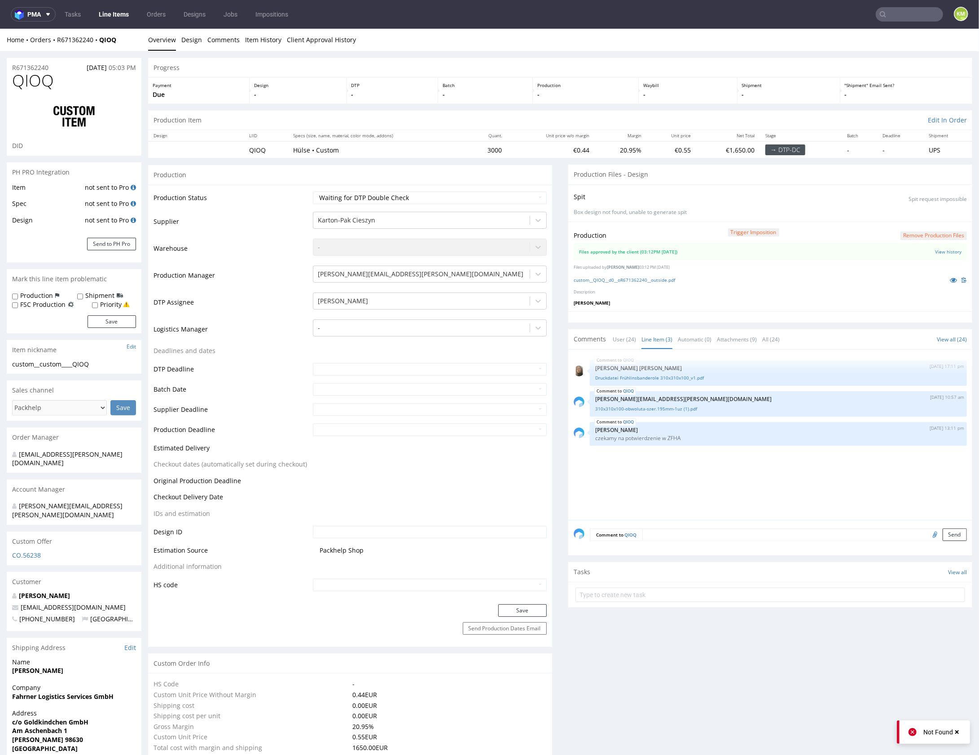
click at [727, 452] on div "QIOQ [DATE] 17:11 pm [PERSON_NAME] [PERSON_NAME] Druckdatei Frühlinsbanderole …" at bounding box center [773, 437] width 399 height 165
click at [752, 467] on div "QIOQ [DATE] 17:11 pm [PERSON_NAME] [PERSON_NAME] Druckdatei Frühlinsbanderole …" at bounding box center [773, 437] width 399 height 165
click at [756, 469] on div "QIOQ [DATE] 17:11 pm [PERSON_NAME] [PERSON_NAME] Druckdatei Frühlinsbanderole …" at bounding box center [773, 437] width 399 height 165
drag, startPoint x: 667, startPoint y: 303, endPoint x: 662, endPoint y: 292, distance: 12.3
click at [667, 302] on p "[PERSON_NAME]" at bounding box center [770, 302] width 393 height 6
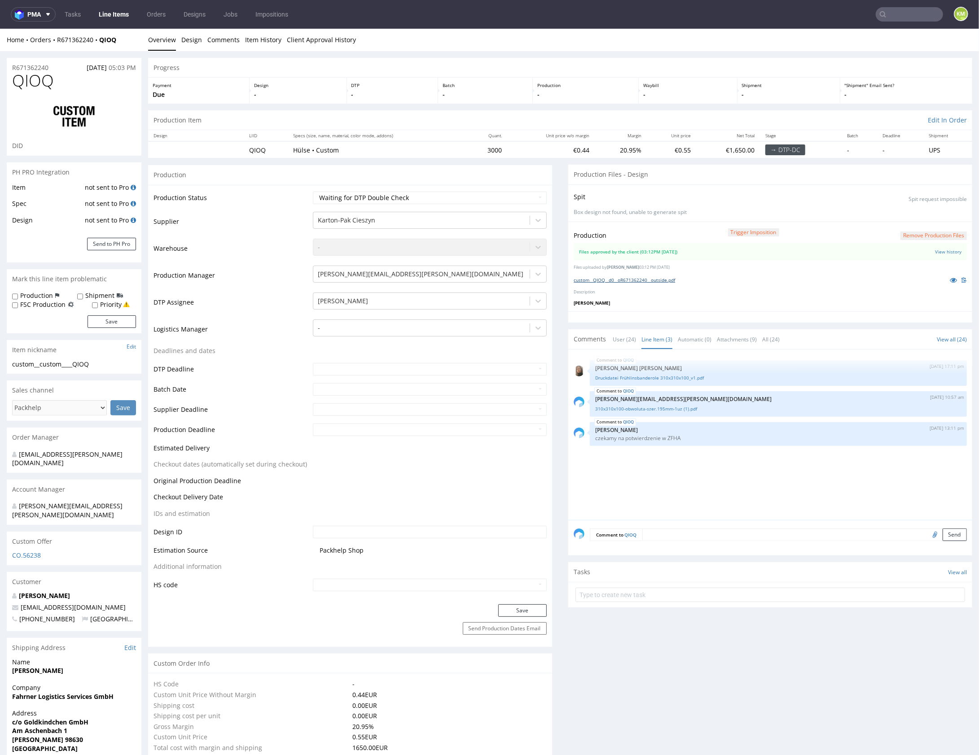
click at [654, 281] on link "custom__QIOQ__d0__oR671362240__outside.pdf" at bounding box center [624, 279] width 101 height 6
click at [658, 488] on div "QIOQ [DATE] 17:11 pm [PERSON_NAME] [PERSON_NAME] Druckdatei Frühlinsbanderole …" at bounding box center [773, 437] width 399 height 165
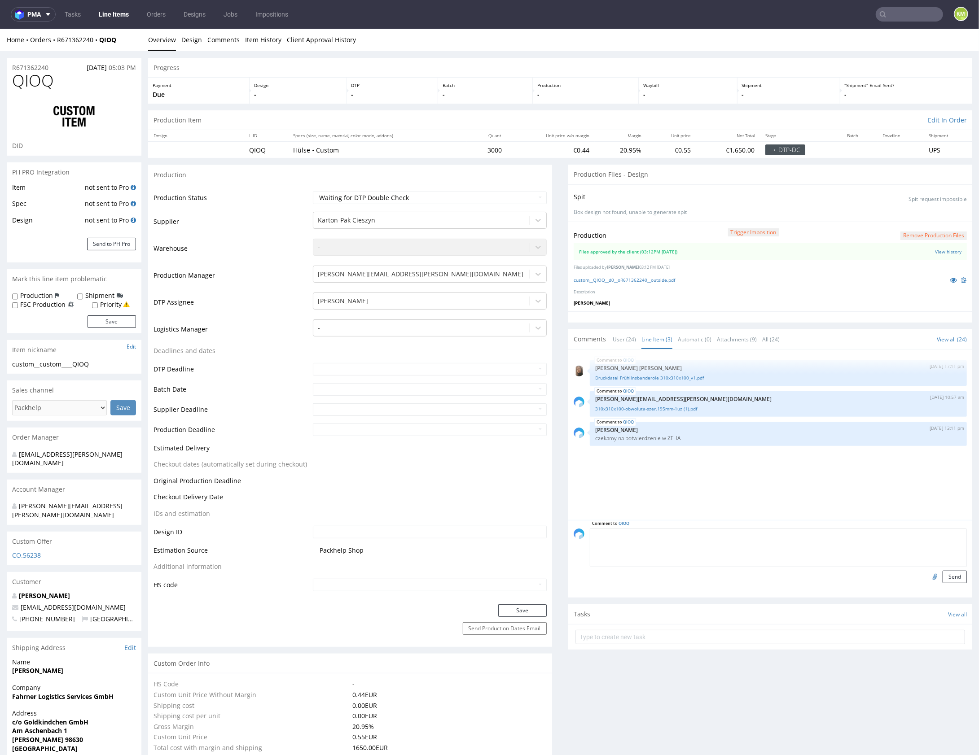
click at [679, 532] on textarea at bounding box center [778, 547] width 377 height 39
type textarea "d"
click at [654, 639] on input "text" at bounding box center [770, 637] width 390 height 14
type input "dch 2/2"
click at [648, 630] on div "dch 2/2 Set due date" at bounding box center [770, 633] width 390 height 18
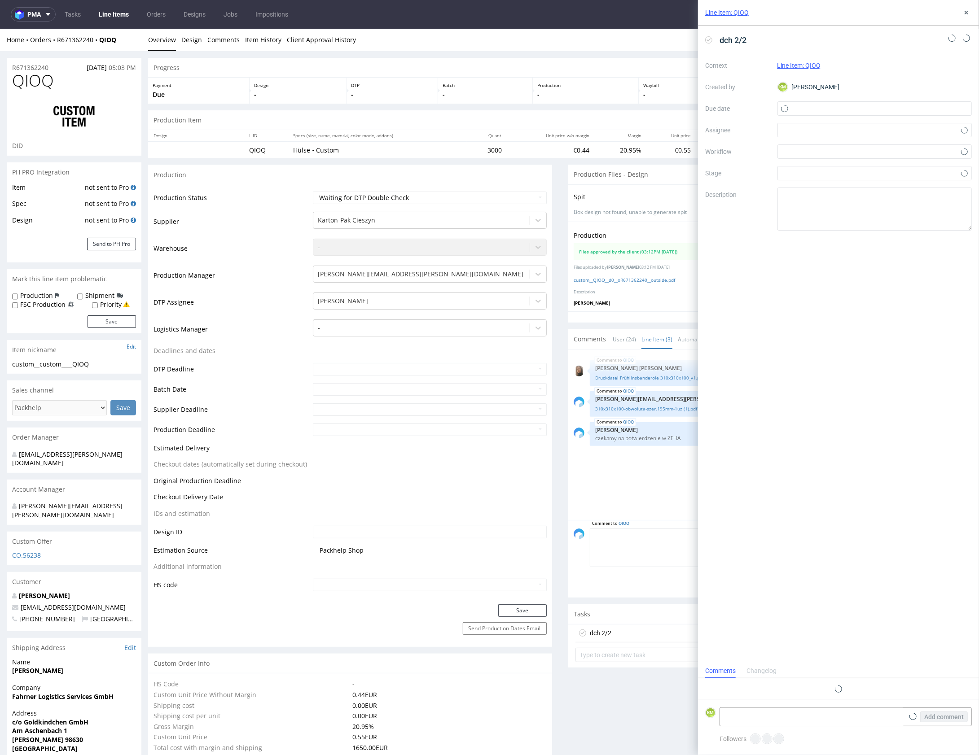
scroll to position [7, 0]
click at [821, 109] on input "text" at bounding box center [874, 108] width 195 height 14
click at [900, 211] on span "22" at bounding box center [903, 210] width 7 height 9
type input "22/08/2025"
click at [821, 134] on div at bounding box center [874, 130] width 195 height 14
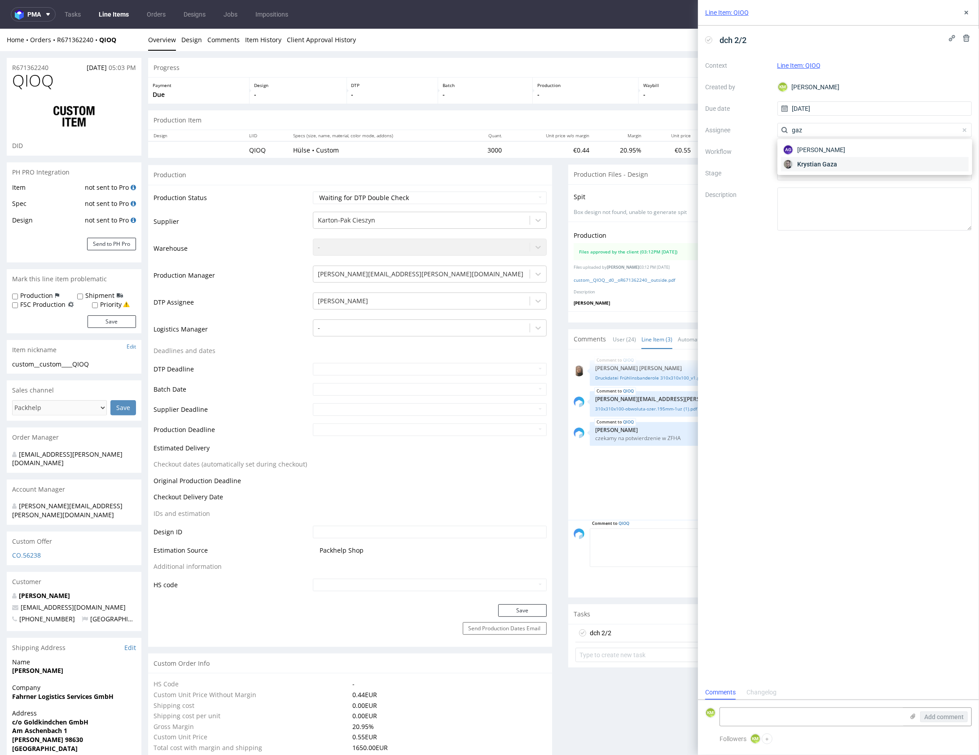
type input "gaz"
click at [830, 161] on span "Krystian Gaza" at bounding box center [817, 164] width 40 height 9
click at [823, 151] on div at bounding box center [874, 152] width 195 height 14
click at [841, 185] on div "DTP - Double Check" at bounding box center [875, 184] width 188 height 16
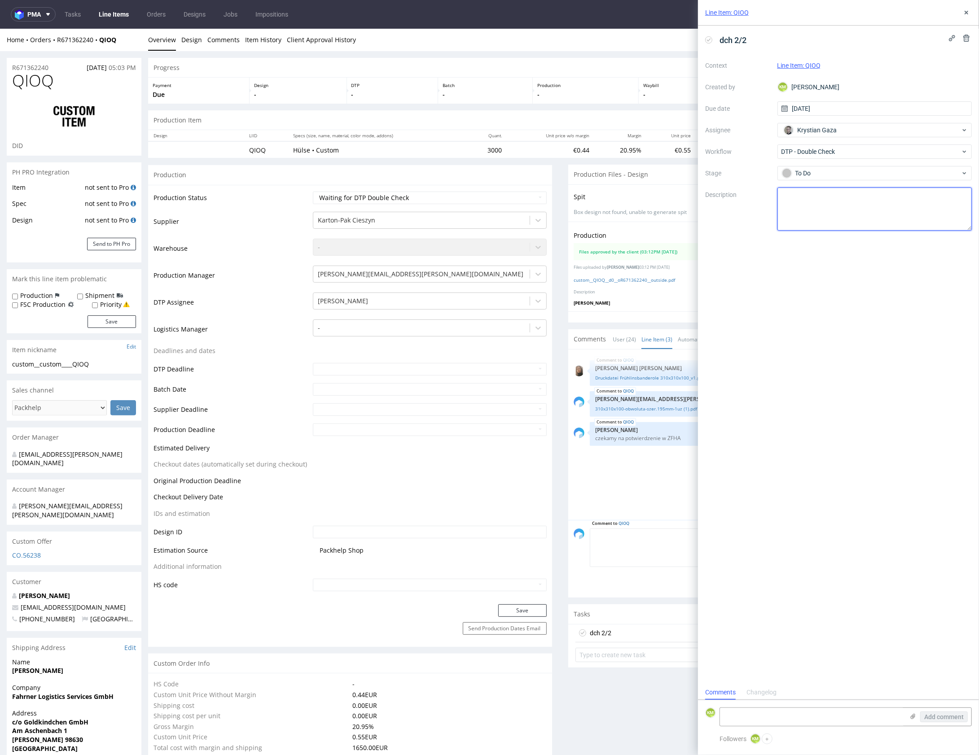
click at [843, 206] on textarea at bounding box center [874, 209] width 195 height 43
click at [962, 12] on button at bounding box center [966, 12] width 11 height 11
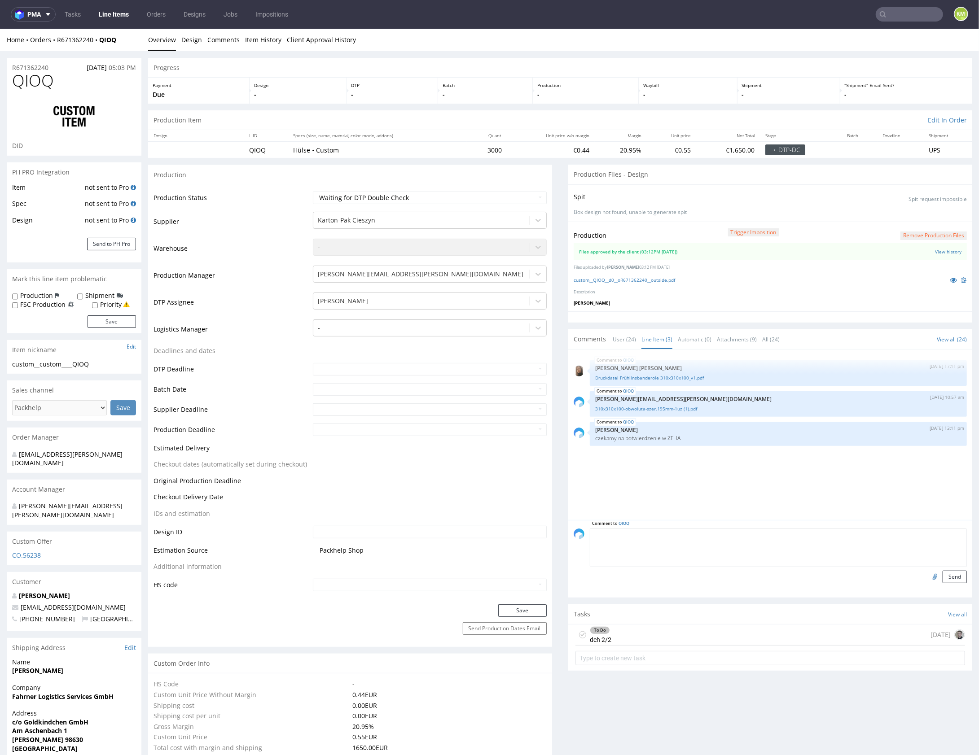
click at [685, 636] on div "To Do dch 2/2 today" at bounding box center [770, 634] width 390 height 21
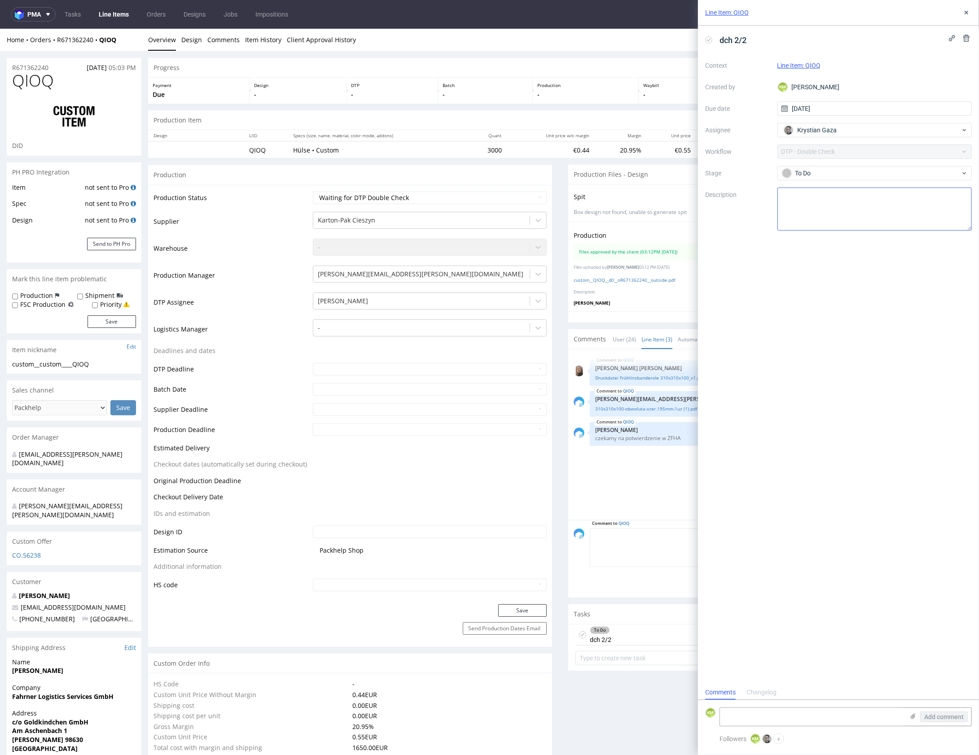
scroll to position [7, 0]
click at [969, 14] on icon at bounding box center [966, 12] width 7 height 7
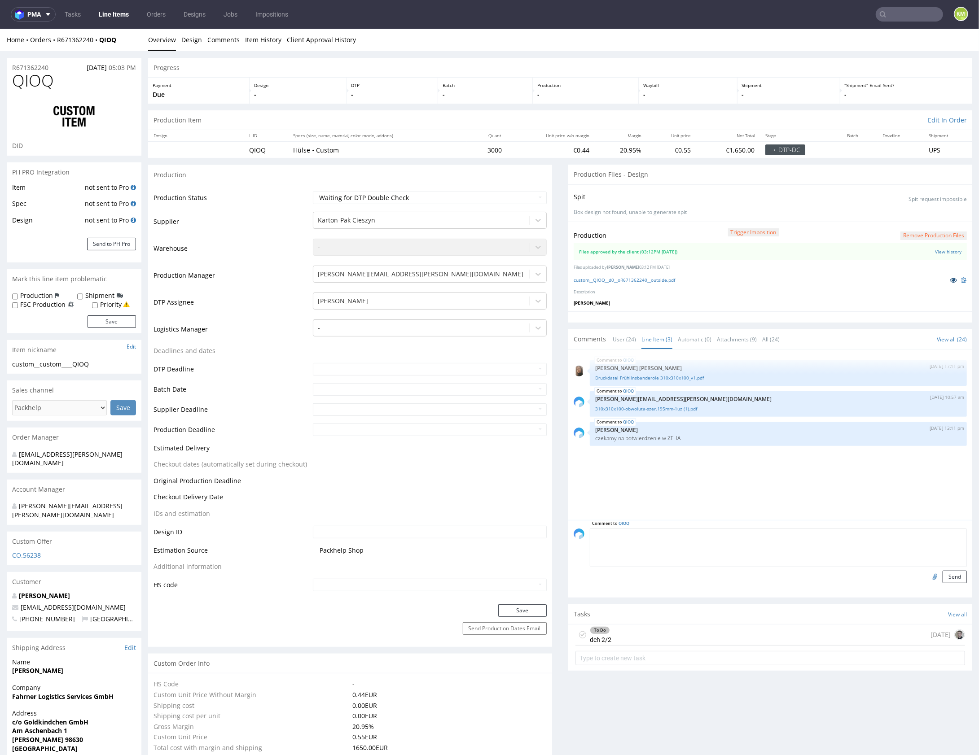
click at [950, 277] on icon at bounding box center [953, 279] width 7 height 6
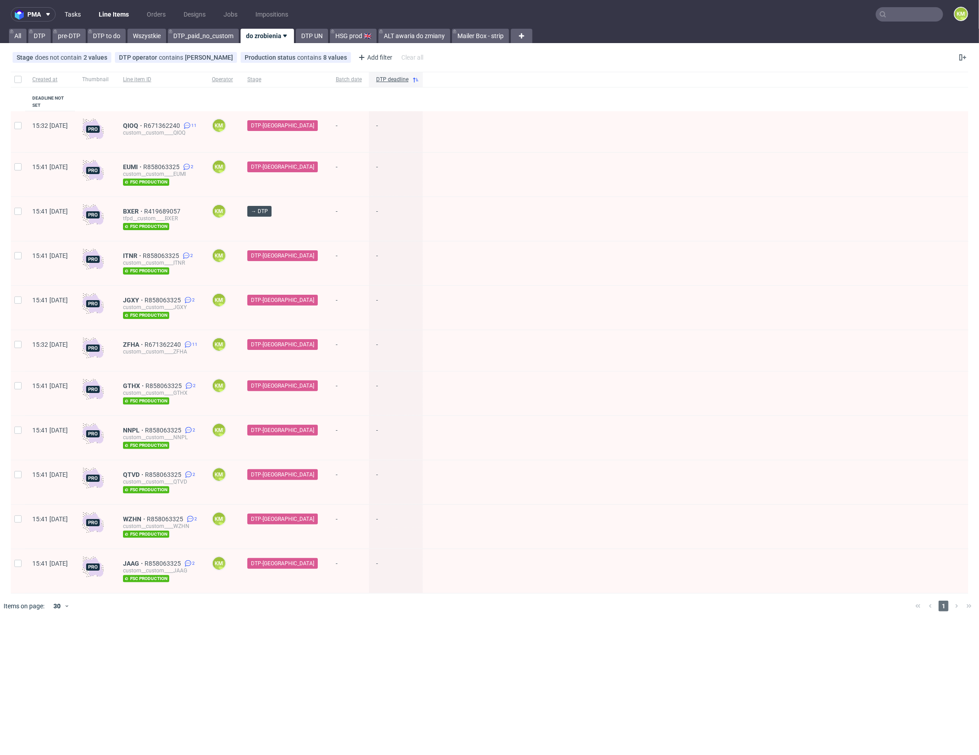
click at [74, 18] on link "Tasks" at bounding box center [72, 14] width 27 height 14
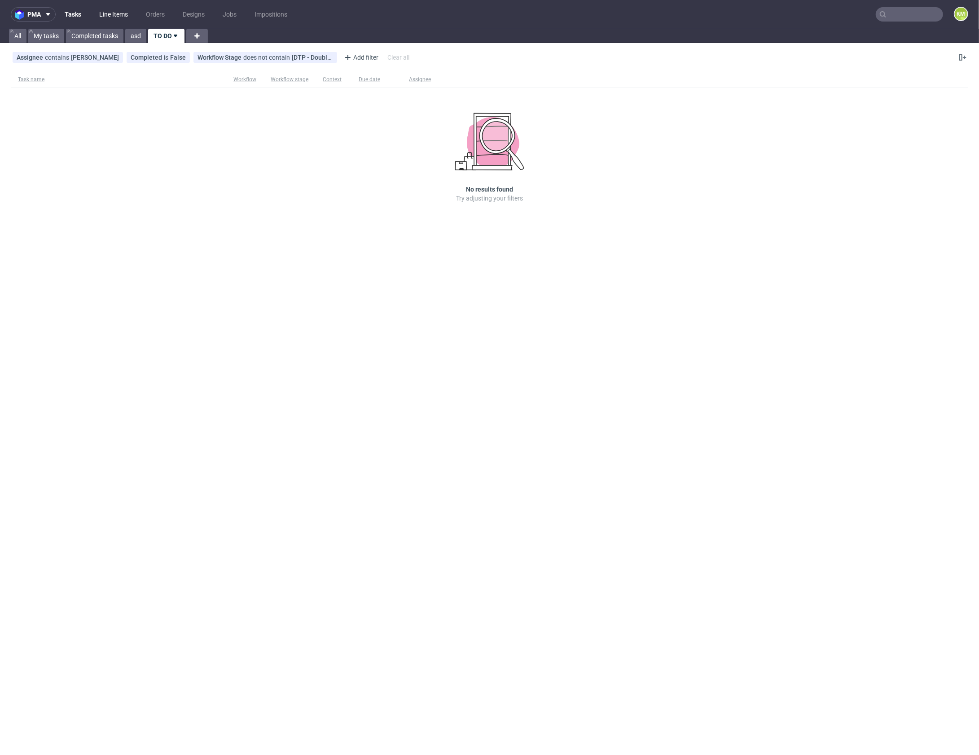
click at [115, 14] on link "Line Items" at bounding box center [113, 14] width 39 height 14
